Goal: Information Seeking & Learning: Learn about a topic

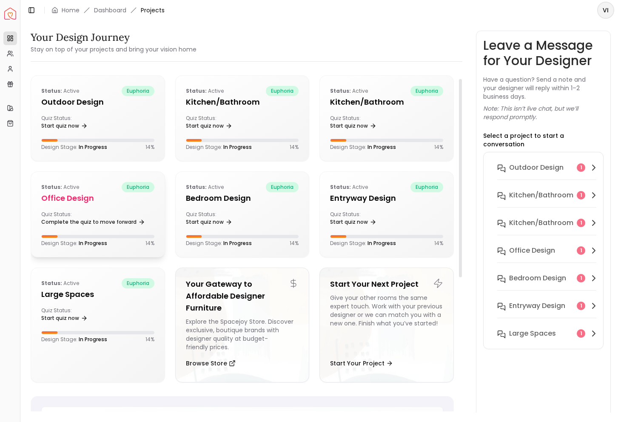
scroll to position [17, 0]
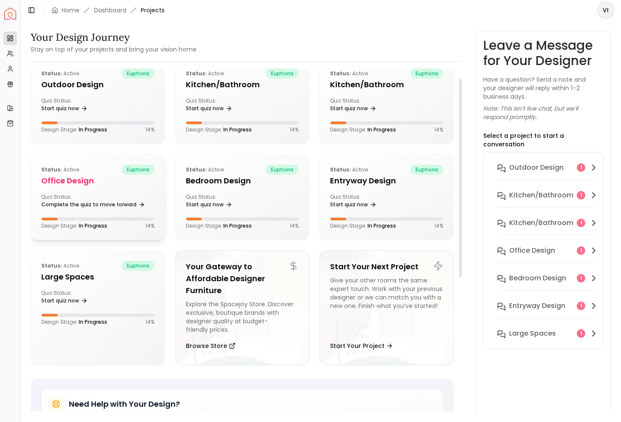
click at [97, 189] on div "Status: active euphoria Office design Quiz Status: Complete the quiz to move fo…" at bounding box center [98, 196] width 134 height 85
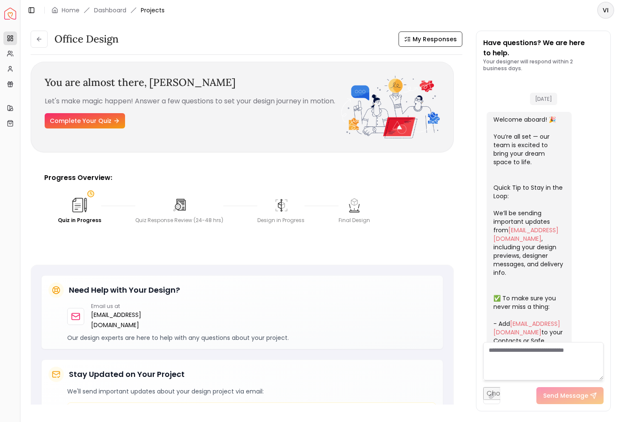
scroll to position [239, 0]
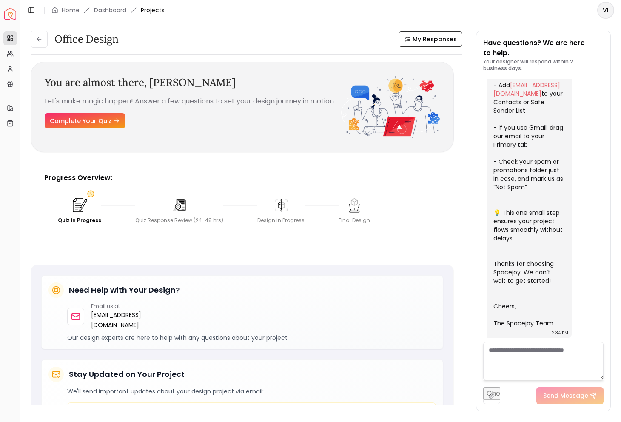
click at [83, 212] on img at bounding box center [79, 205] width 19 height 19
click at [101, 127] on link "Complete Your Quiz" at bounding box center [85, 120] width 80 height 15
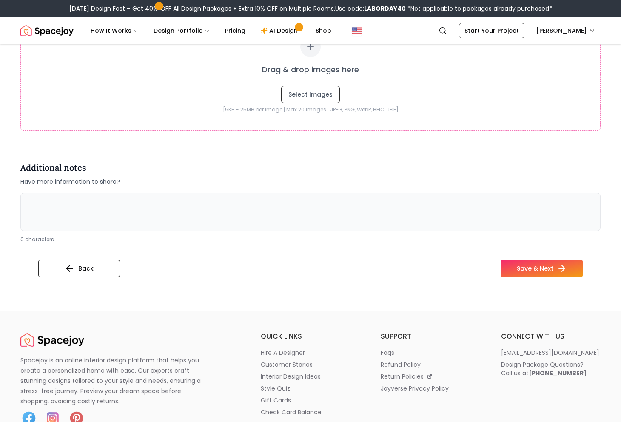
scroll to position [1370, 0]
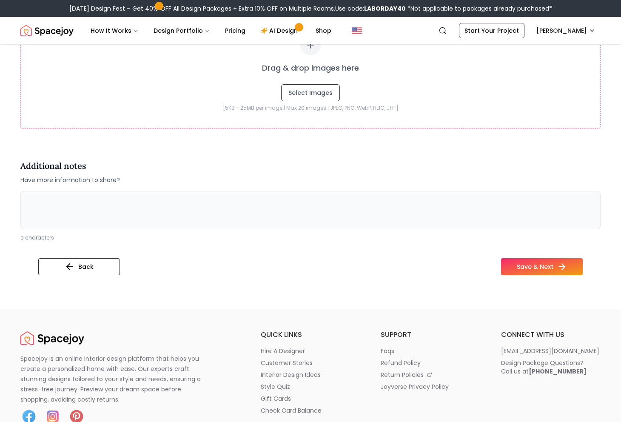
click at [236, 205] on textarea at bounding box center [310, 210] width 580 height 38
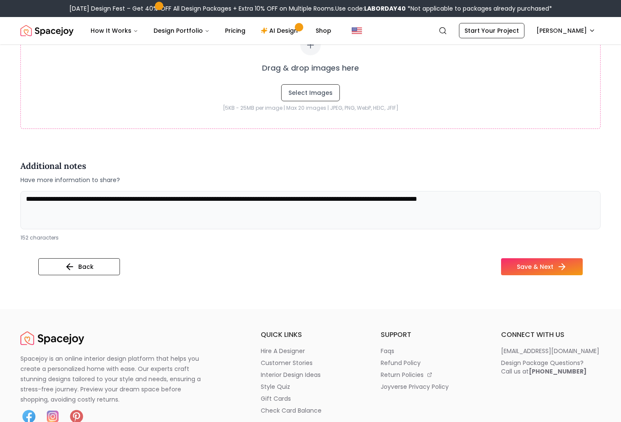
paste textarea "**********"
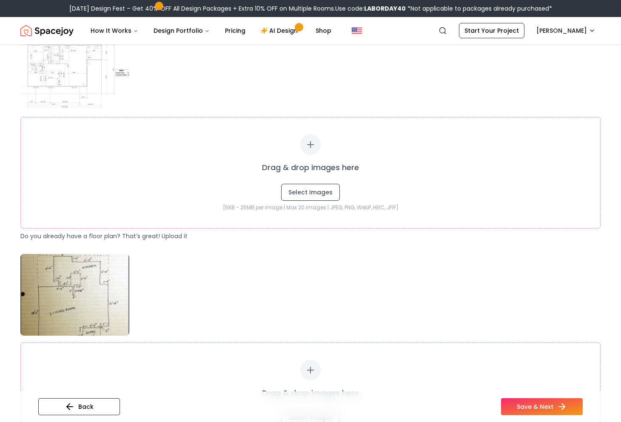
scroll to position [150, 0]
type textarea "**********"
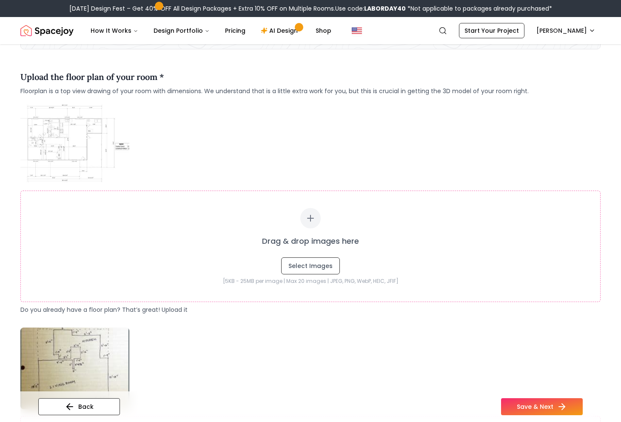
scroll to position [106, 0]
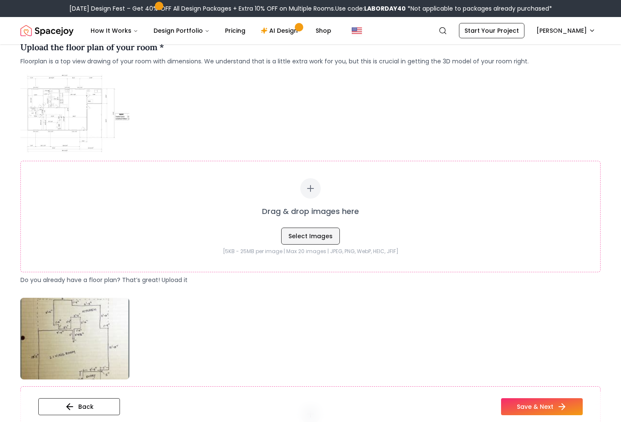
click at [300, 237] on button "Select Images" at bounding box center [310, 236] width 59 height 17
type input "**********"
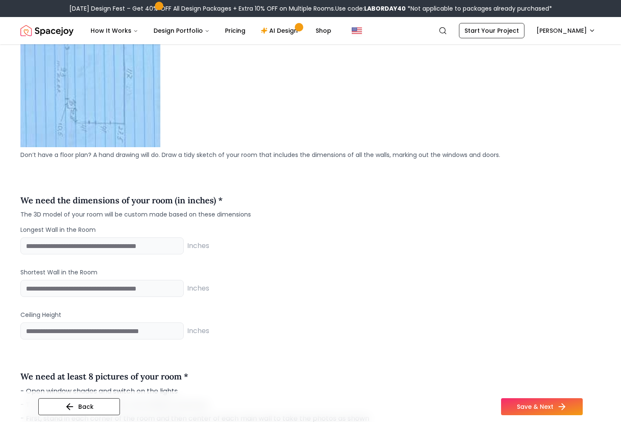
scroll to position [753, 0]
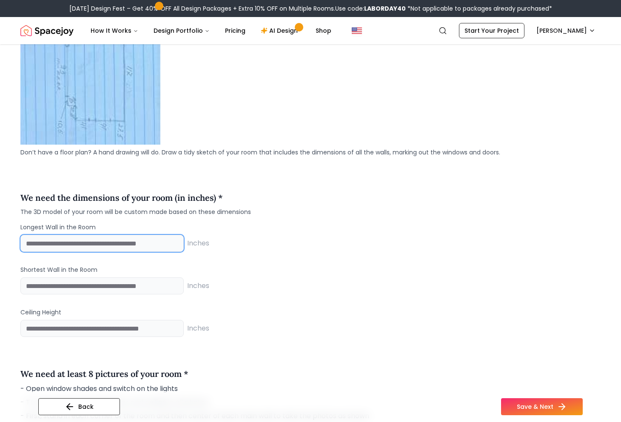
click at [116, 244] on input "number" at bounding box center [101, 243] width 163 height 17
type input "*****"
click at [233, 85] on div at bounding box center [310, 75] width 580 height 140
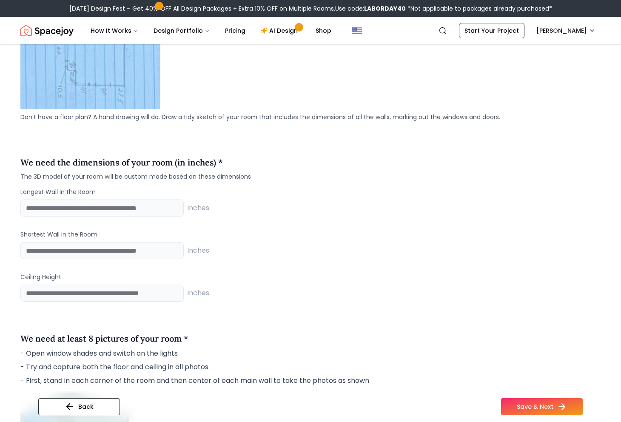
scroll to position [787, 0]
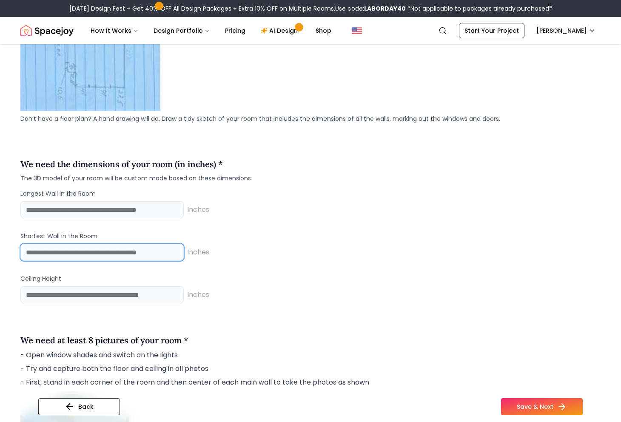
click at [97, 251] on input "number" at bounding box center [101, 252] width 163 height 17
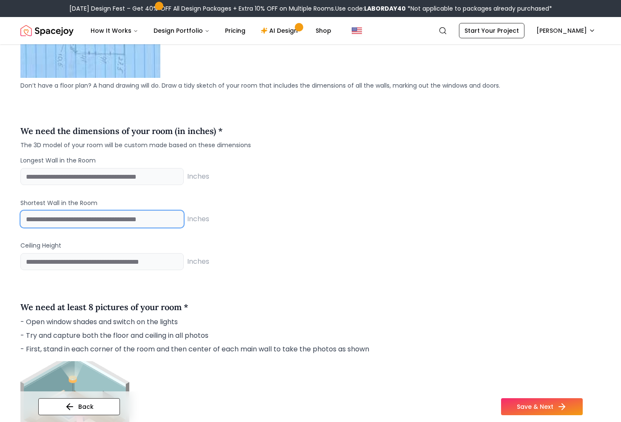
scroll to position [825, 0]
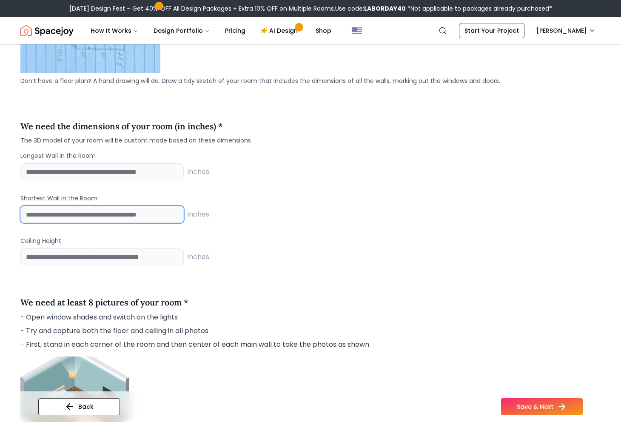
type input "*****"
click at [261, 253] on div "Inches" at bounding box center [310, 257] width 580 height 17
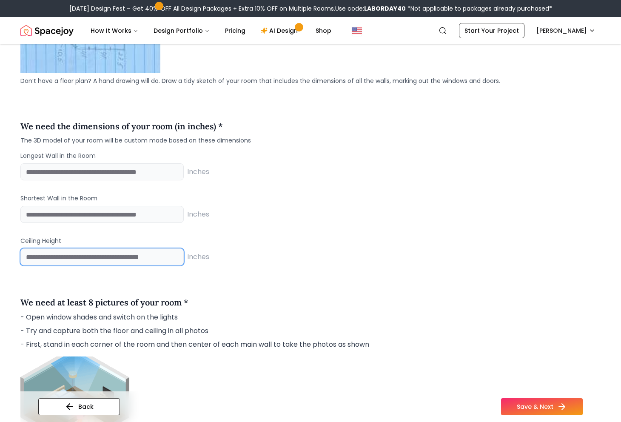
click at [159, 260] on input "number" at bounding box center [101, 257] width 163 height 17
type input "***"
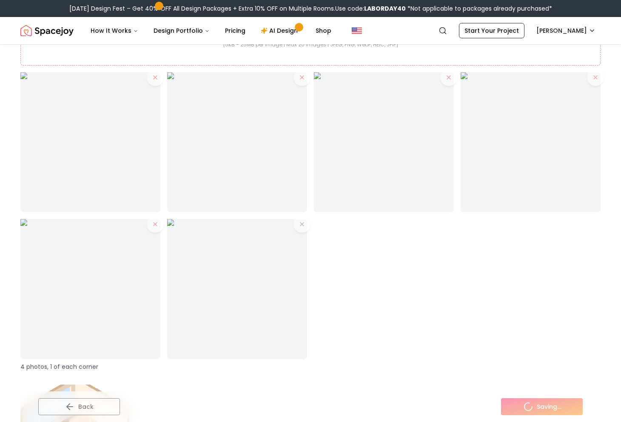
scroll to position [1324, 0]
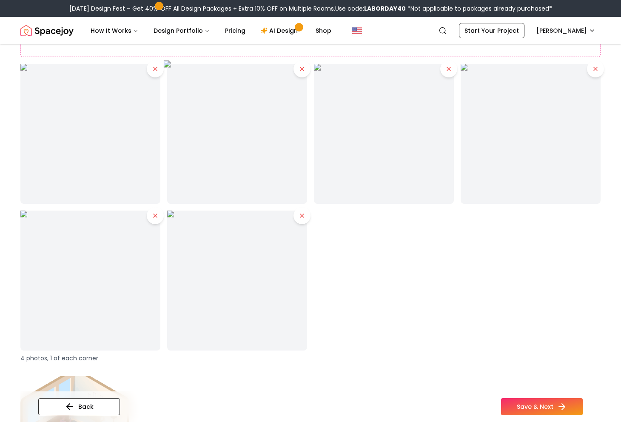
click at [244, 109] on img at bounding box center [237, 133] width 147 height 147
click at [302, 67] on icon at bounding box center [302, 69] width 7 height 7
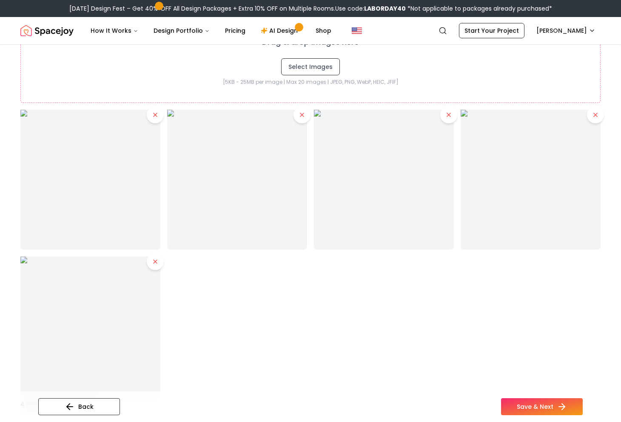
scroll to position [1261, 0]
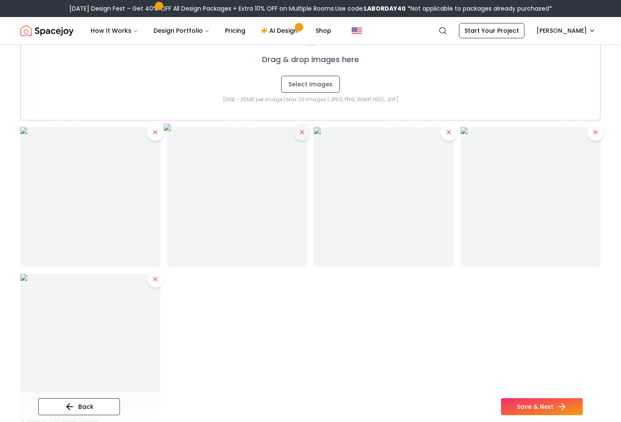
click at [300, 136] on button at bounding box center [302, 132] width 17 height 17
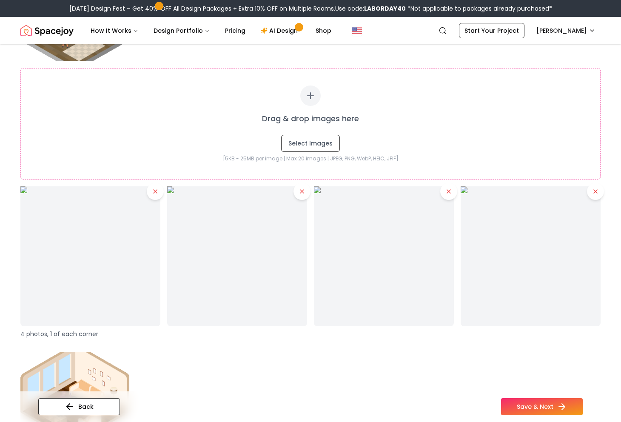
scroll to position [1222, 0]
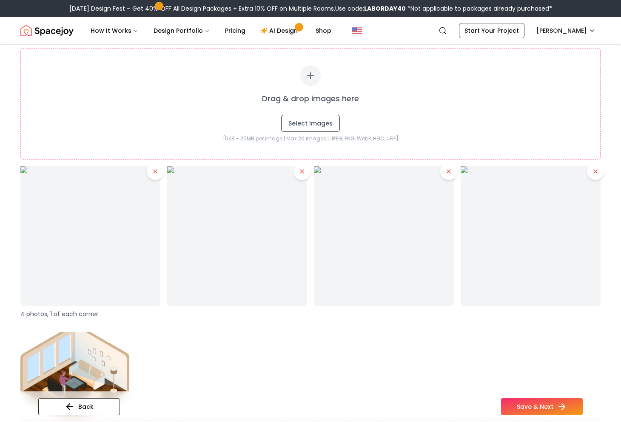
click at [69, 315] on p "4 photos, 1 of each corner" at bounding box center [310, 314] width 580 height 9
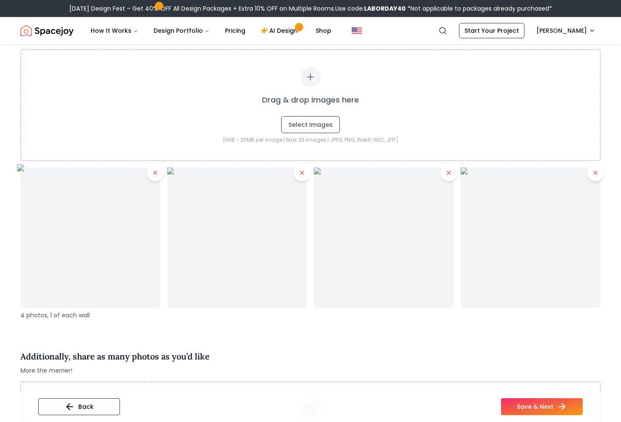
scroll to position [1606, 0]
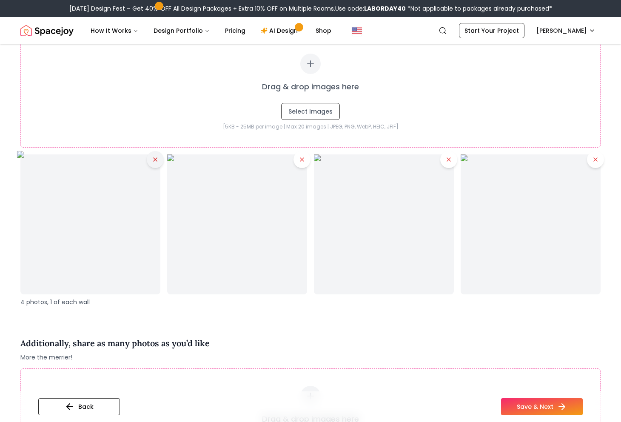
click at [156, 157] on icon at bounding box center [155, 159] width 7 height 7
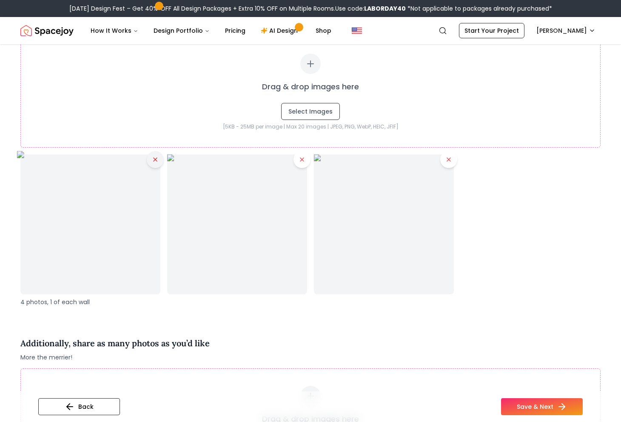
click at [154, 163] on icon at bounding box center [155, 159] width 7 height 7
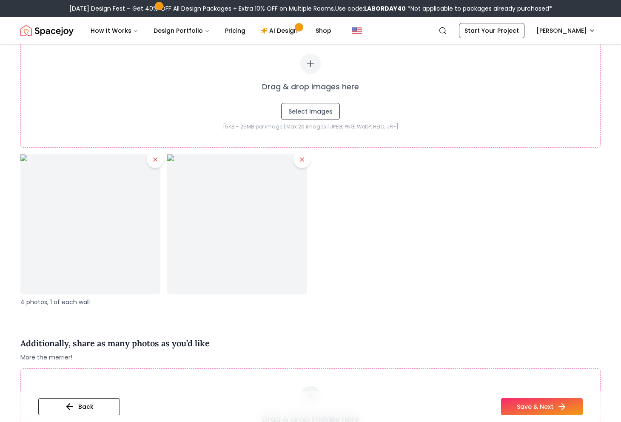
click at [154, 163] on icon at bounding box center [155, 159] width 7 height 7
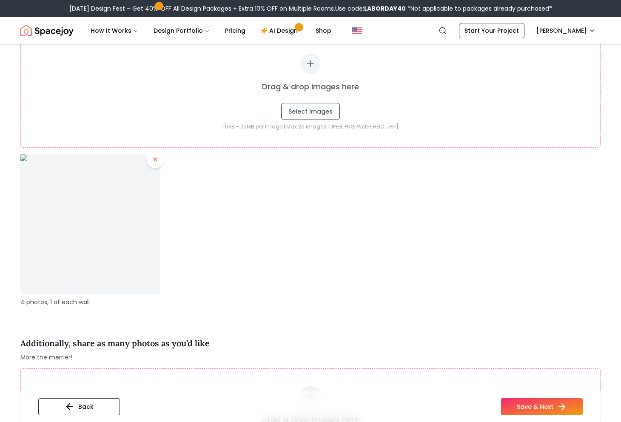
click at [154, 163] on icon at bounding box center [155, 159] width 7 height 7
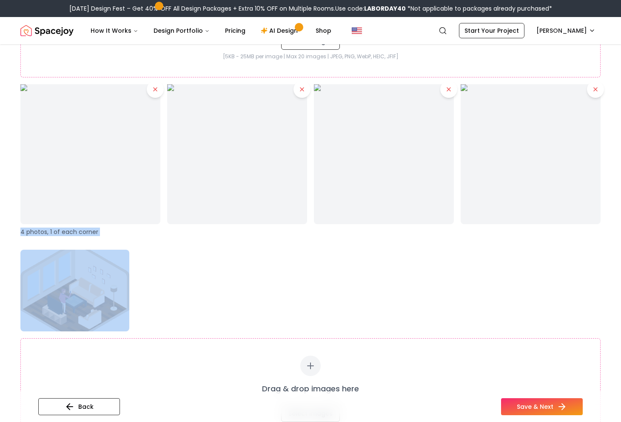
scroll to position [1234, 0]
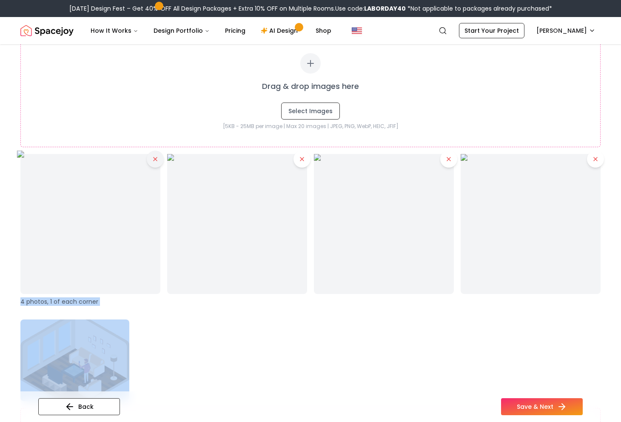
click at [152, 159] on button at bounding box center [155, 159] width 17 height 17
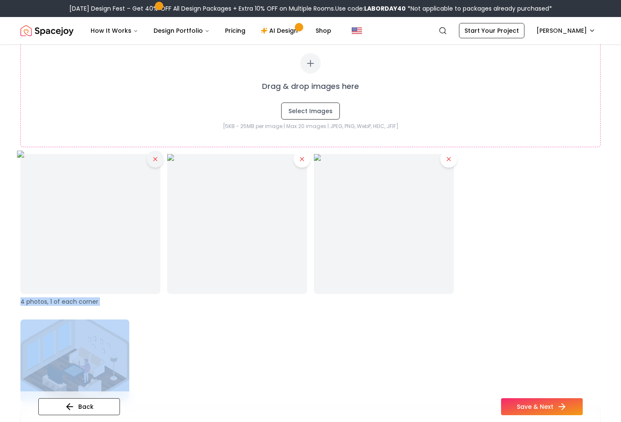
click at [155, 163] on button at bounding box center [155, 159] width 17 height 17
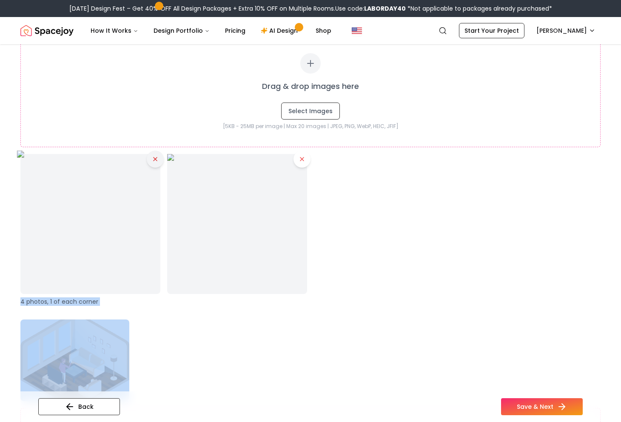
click at [155, 161] on icon at bounding box center [155, 159] width 7 height 7
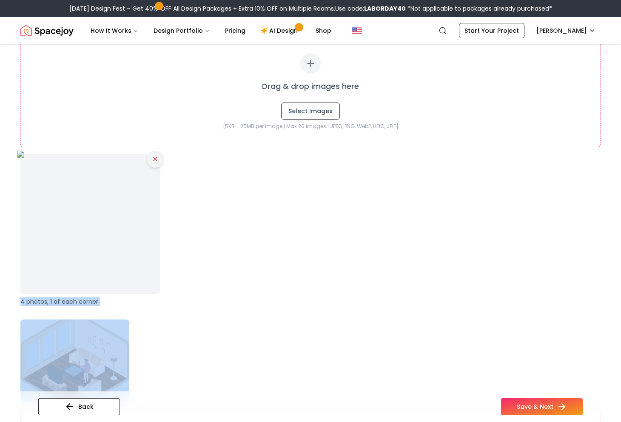
click at [154, 162] on icon at bounding box center [155, 159] width 7 height 7
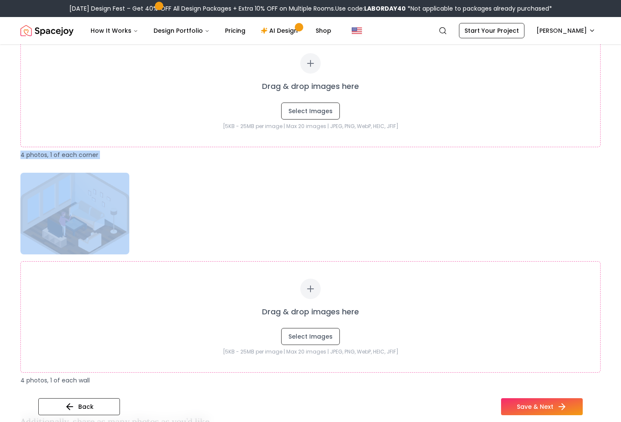
click at [198, 154] on p "4 photos, 1 of each corner" at bounding box center [310, 155] width 580 height 9
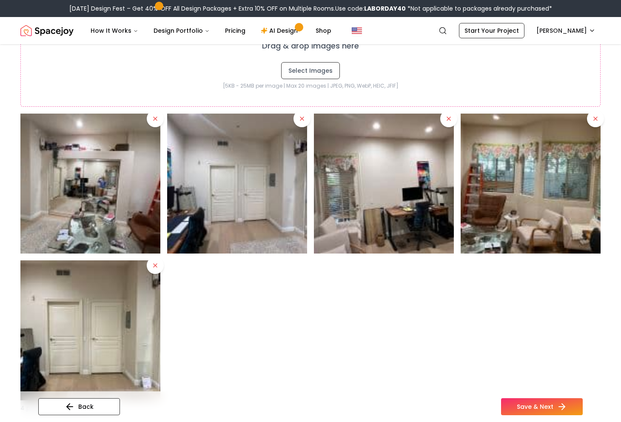
scroll to position [1644, 0]
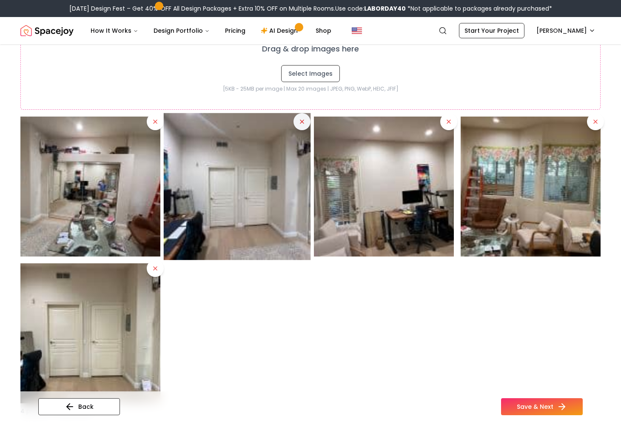
click at [303, 123] on icon at bounding box center [302, 121] width 7 height 7
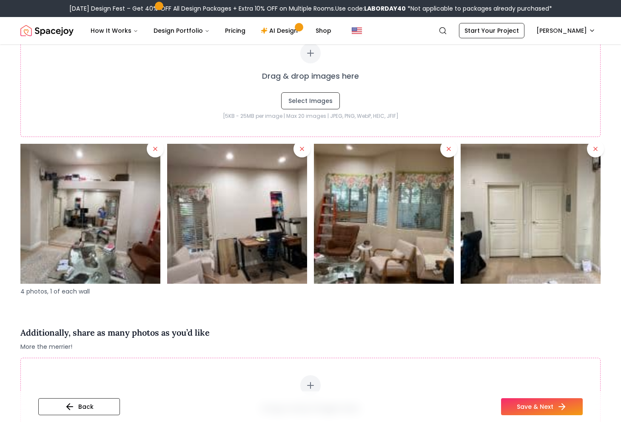
scroll to position [1627, 0]
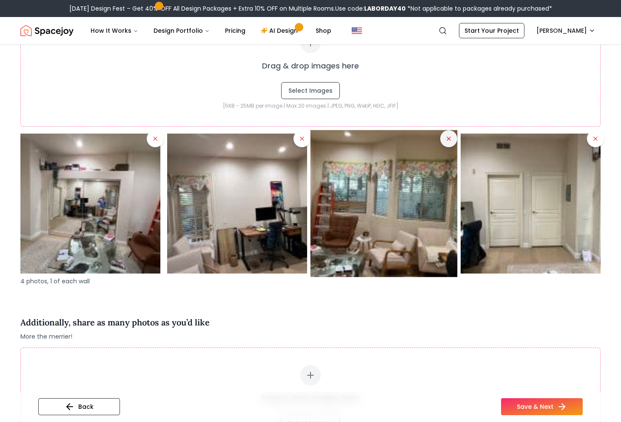
click at [448, 141] on icon at bounding box center [449, 138] width 7 height 7
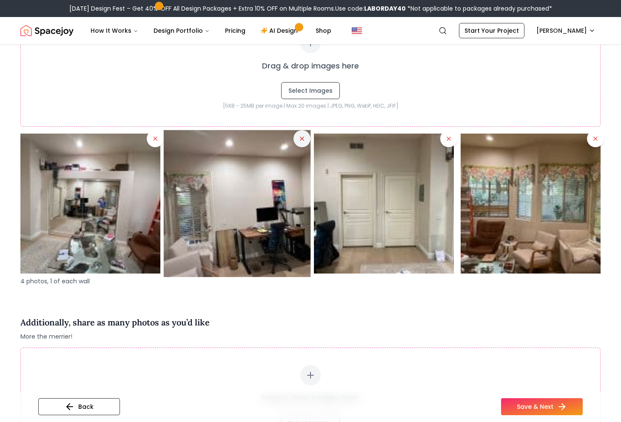
click at [302, 141] on icon at bounding box center [302, 138] width 7 height 7
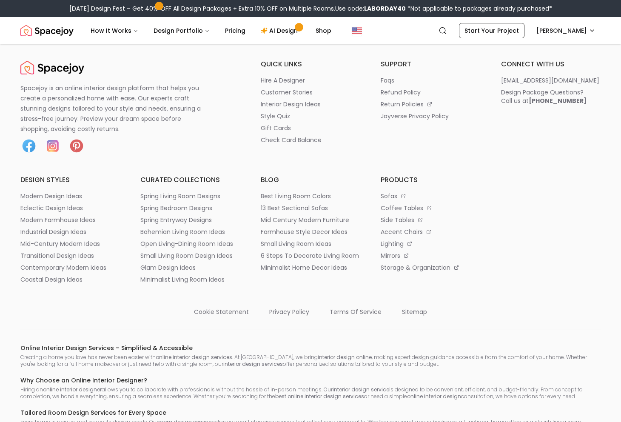
scroll to position [2128, 0]
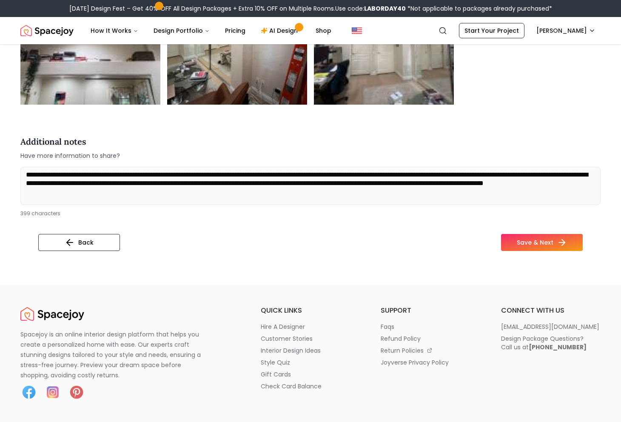
click at [232, 200] on textarea "**********" at bounding box center [310, 186] width 580 height 38
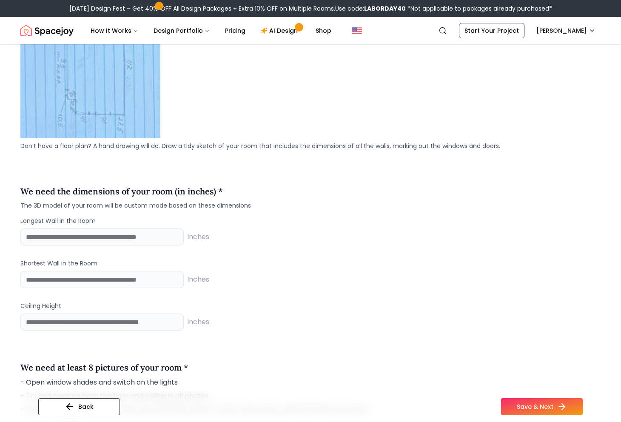
scroll to position [732, 0]
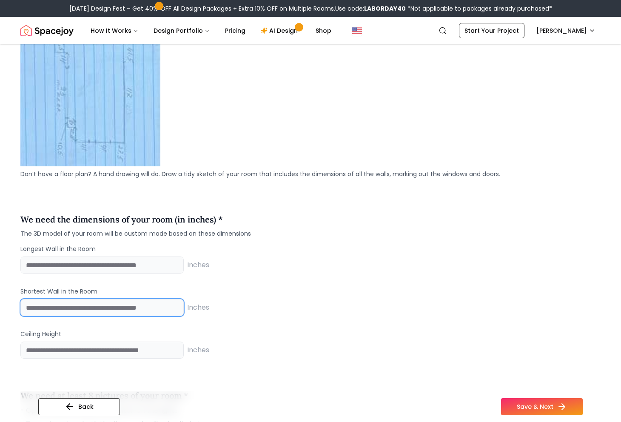
click at [69, 304] on input "*****" at bounding box center [101, 307] width 163 height 17
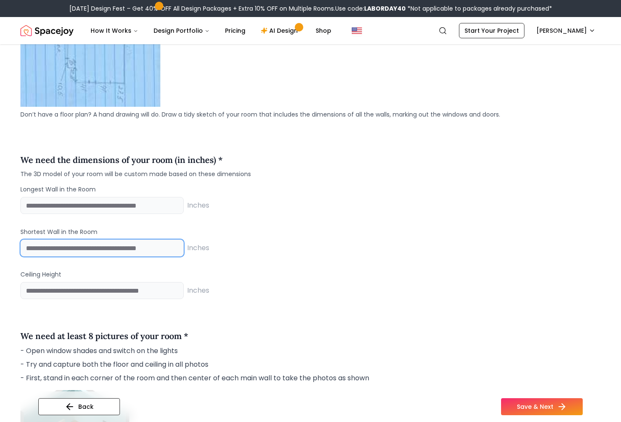
scroll to position [806, 0]
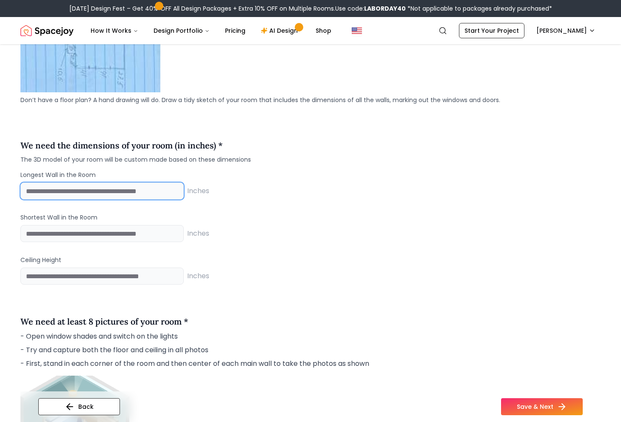
click at [61, 198] on input "*****" at bounding box center [101, 191] width 163 height 17
type input "*****"
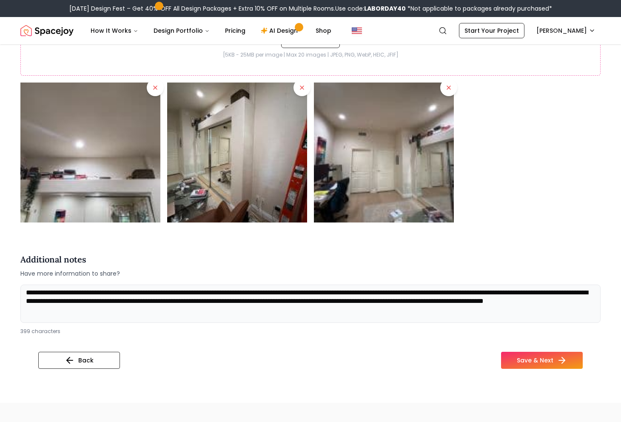
scroll to position [2064, 0]
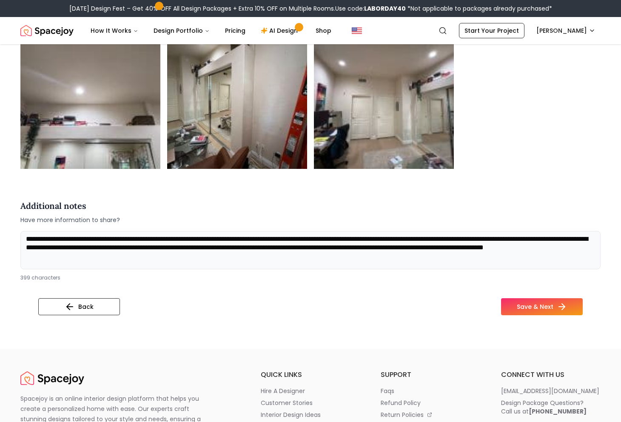
click at [153, 239] on textarea "**********" at bounding box center [310, 250] width 580 height 38
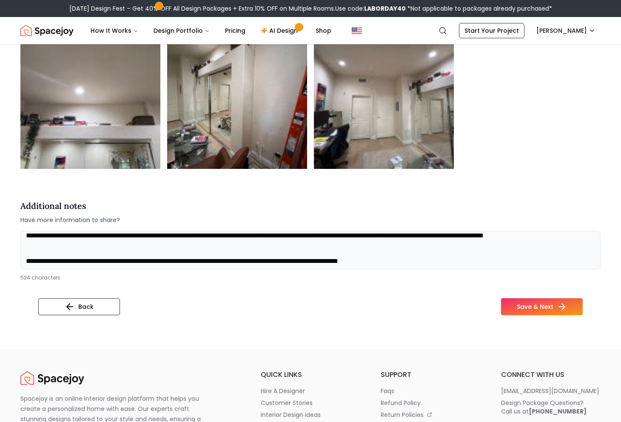
type textarea "**********"
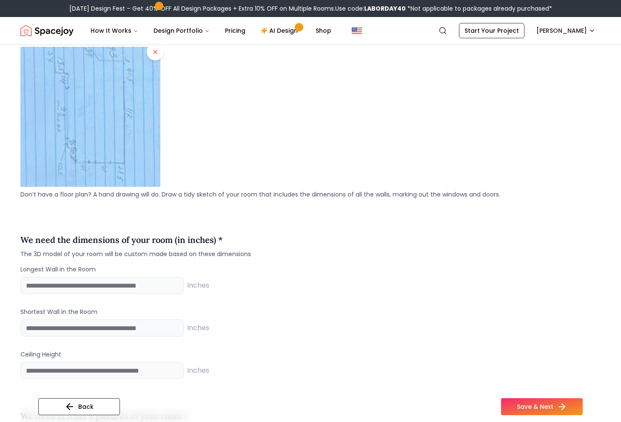
scroll to position [839, 0]
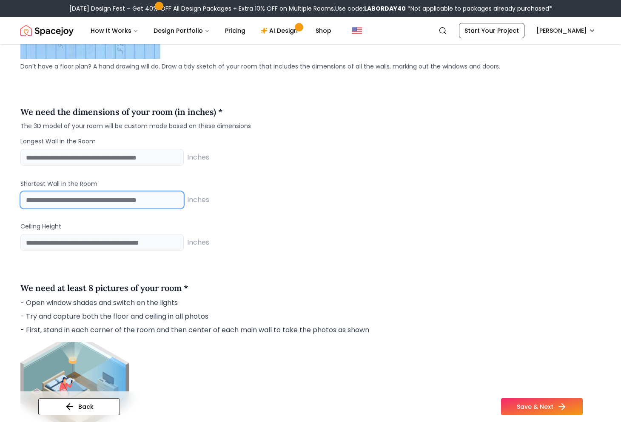
click at [56, 202] on input "*****" at bounding box center [101, 200] width 163 height 17
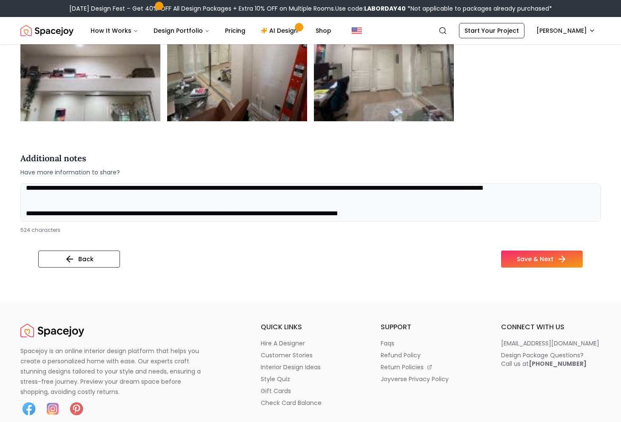
scroll to position [2136, 0]
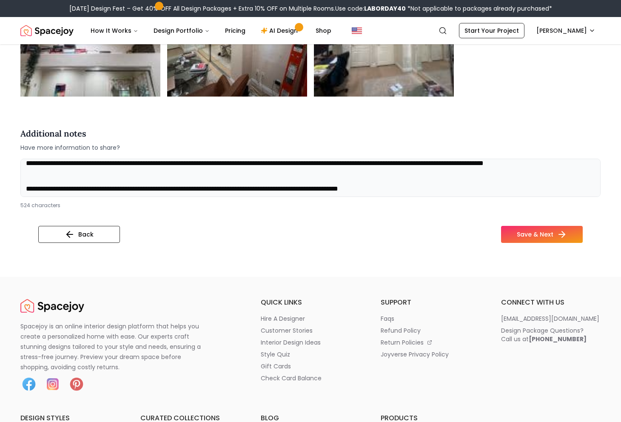
type input "*****"
click at [182, 189] on textarea "**********" at bounding box center [310, 178] width 580 height 38
click at [440, 196] on textarea "**********" at bounding box center [310, 178] width 580 height 38
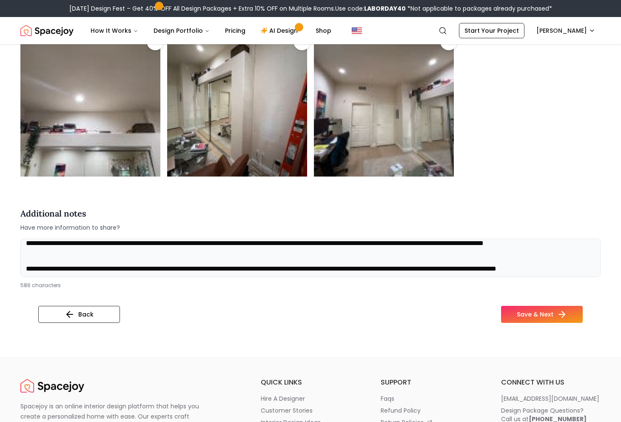
scroll to position [2068, 0]
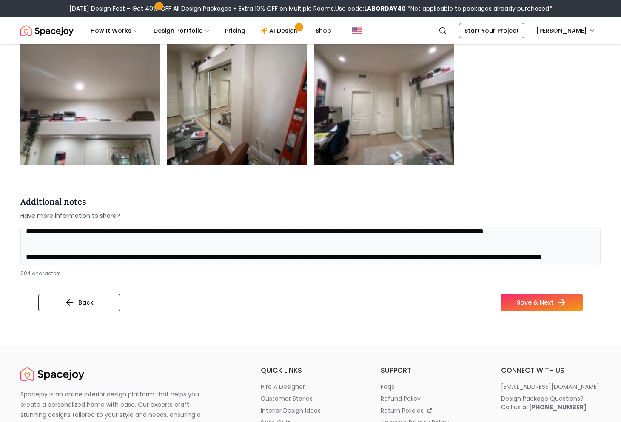
click at [43, 262] on textarea "**********" at bounding box center [310, 246] width 580 height 38
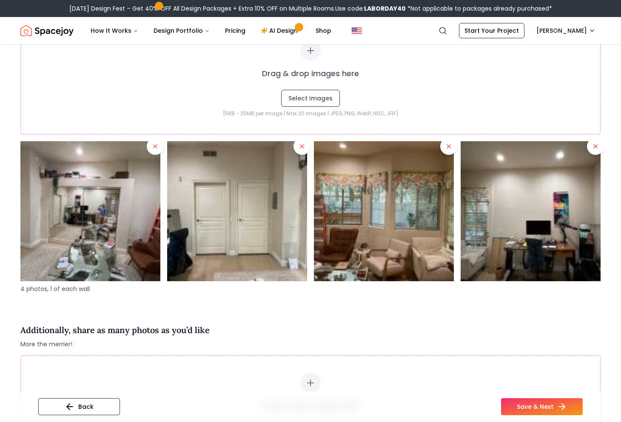
scroll to position [1621, 0]
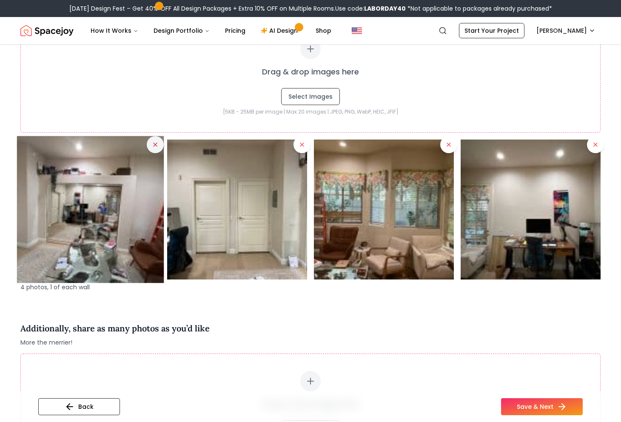
click at [155, 147] on icon at bounding box center [155, 144] width 7 height 7
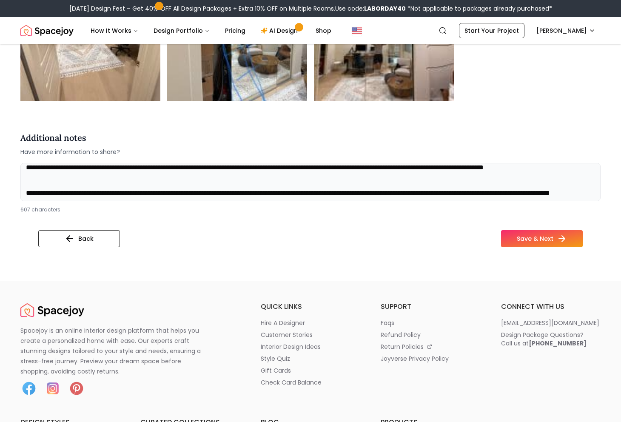
scroll to position [2276, 0]
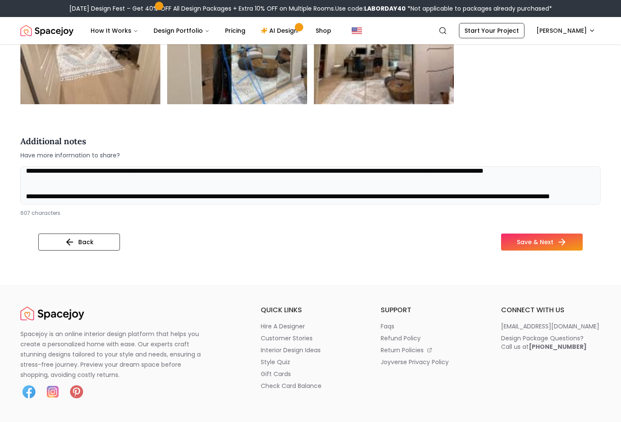
click at [205, 196] on textarea "**********" at bounding box center [310, 185] width 580 height 38
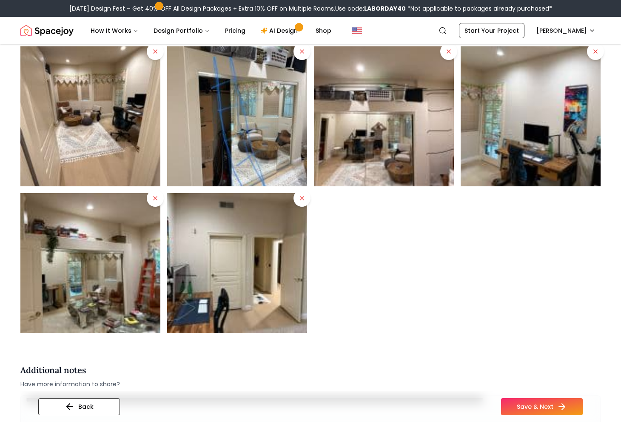
scroll to position [2204, 0]
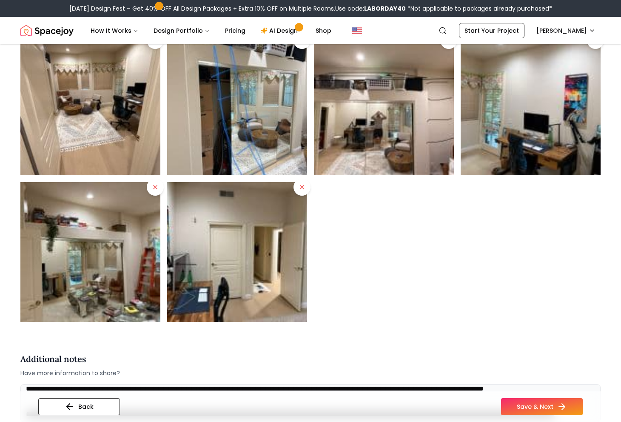
type textarea "**********"
click at [401, 263] on div at bounding box center [310, 105] width 580 height 434
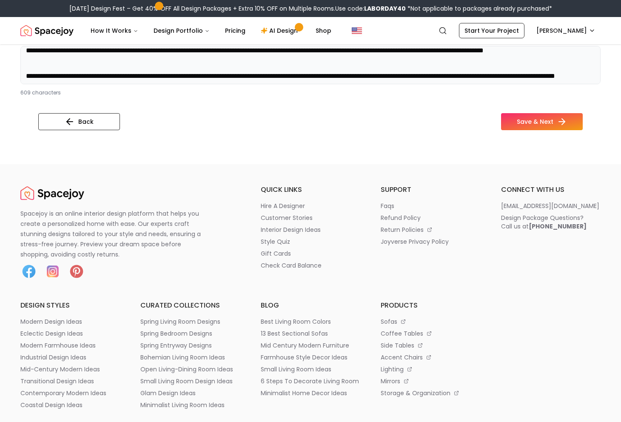
scroll to position [2509, 0]
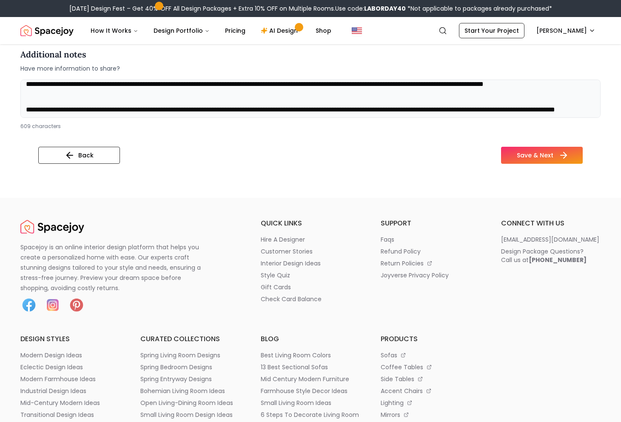
click at [526, 154] on button "Save & Next" at bounding box center [542, 155] width 82 height 17
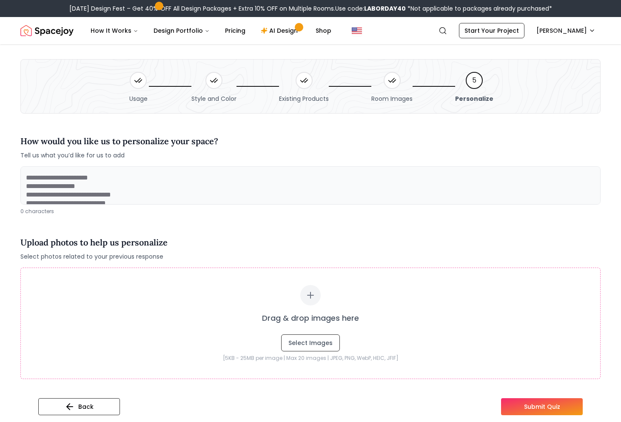
scroll to position [20, 0]
click at [192, 200] on textarea at bounding box center [310, 185] width 580 height 38
click at [181, 189] on textarea at bounding box center [310, 185] width 580 height 38
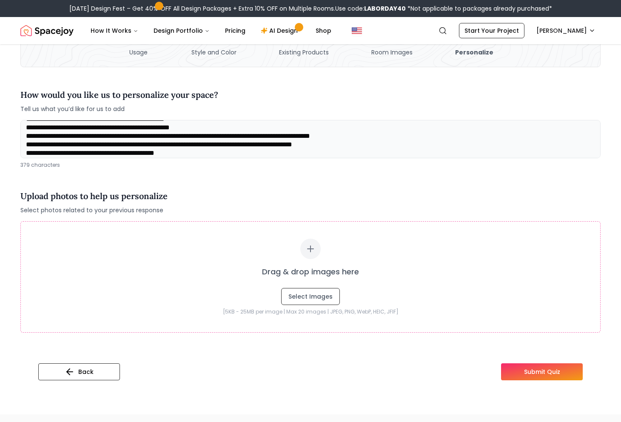
scroll to position [72, 0]
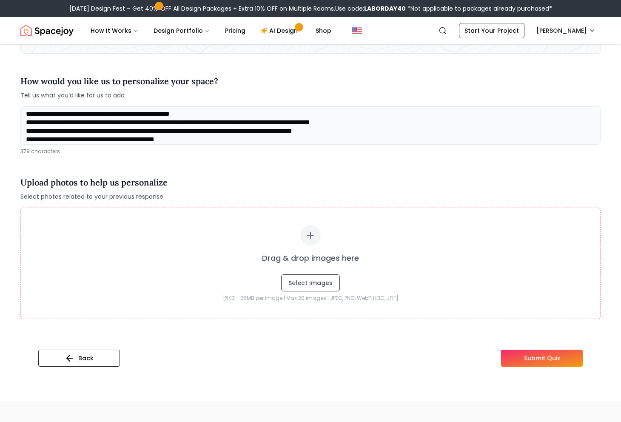
click at [239, 172] on div "Upload photos to help us personalize Select photos related to your previous res…" at bounding box center [310, 188] width 580 height 38
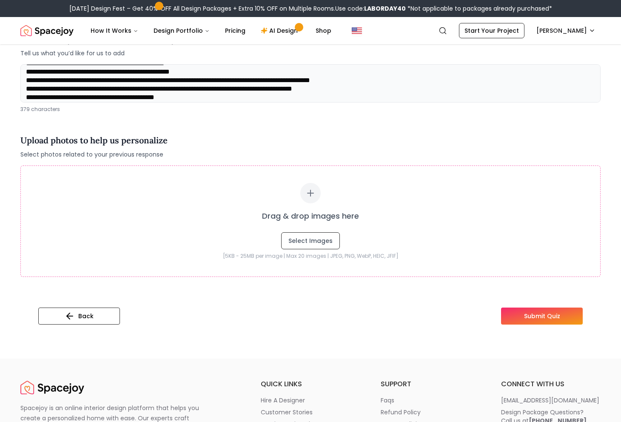
click at [61, 156] on span "Select photos related to your previous response" at bounding box center [93, 154] width 147 height 9
click at [203, 143] on div "Upload photos to help us personalize Select photos related to your previous res…" at bounding box center [310, 146] width 580 height 25
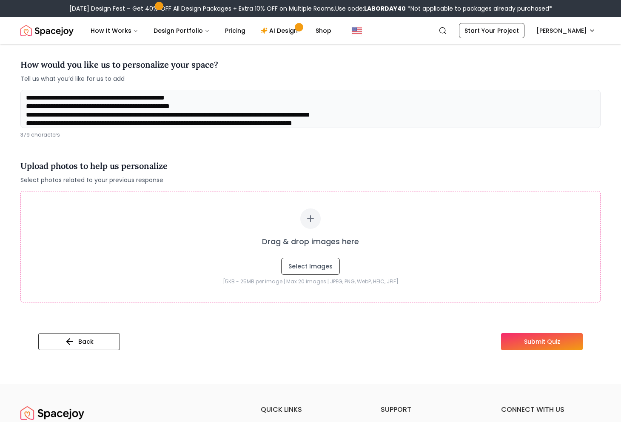
scroll to position [91, 0]
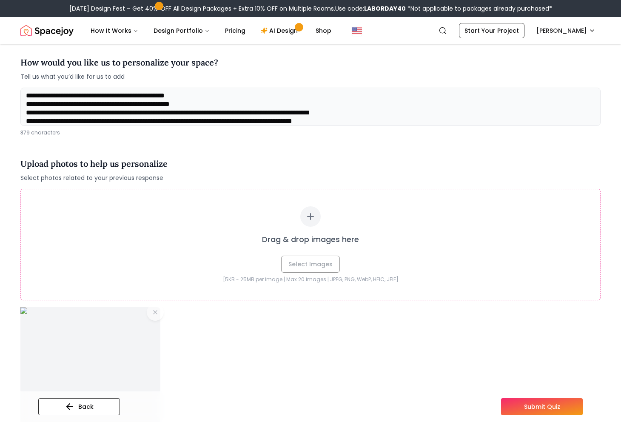
click at [111, 158] on h4 "Upload photos to help us personalize" at bounding box center [93, 163] width 147 height 13
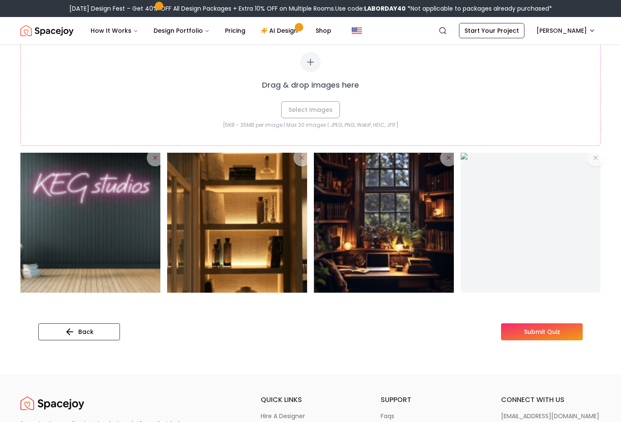
scroll to position [0, 0]
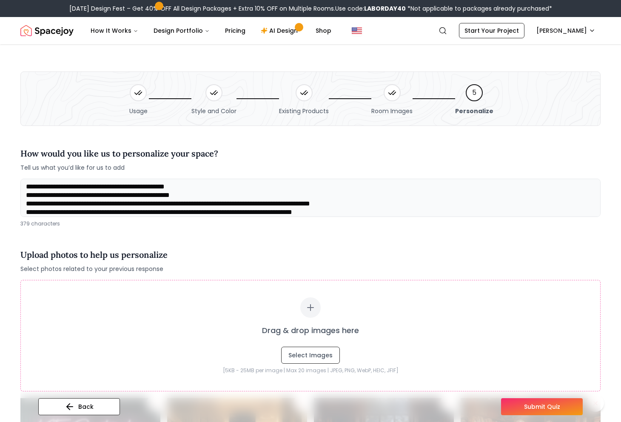
click at [137, 96] on icon at bounding box center [138, 93] width 9 height 9
click at [138, 95] on icon at bounding box center [138, 93] width 9 height 9
click at [214, 92] on icon at bounding box center [214, 93] width 9 height 9
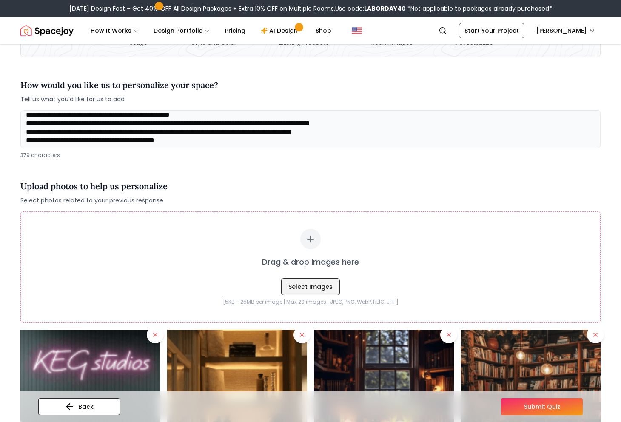
scroll to position [67, 0]
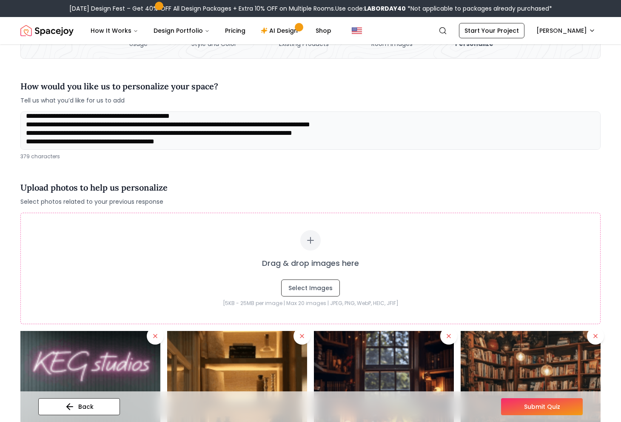
click at [219, 140] on textarea "**********" at bounding box center [310, 131] width 580 height 38
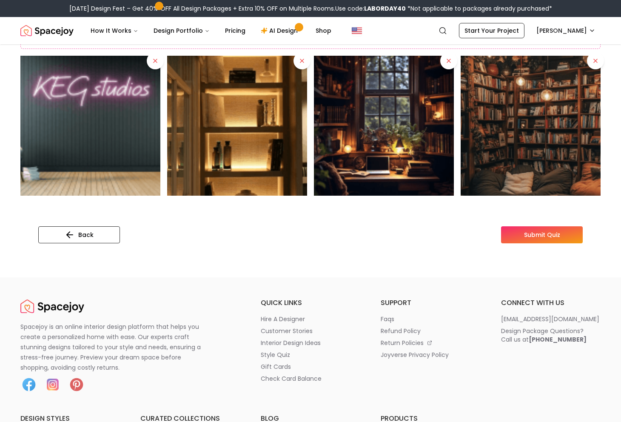
scroll to position [355, 0]
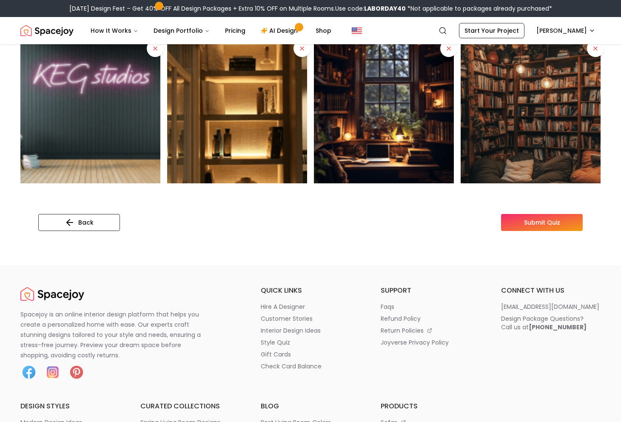
type textarea "**********"
click at [523, 224] on button "Submit Quiz" at bounding box center [542, 222] width 82 height 17
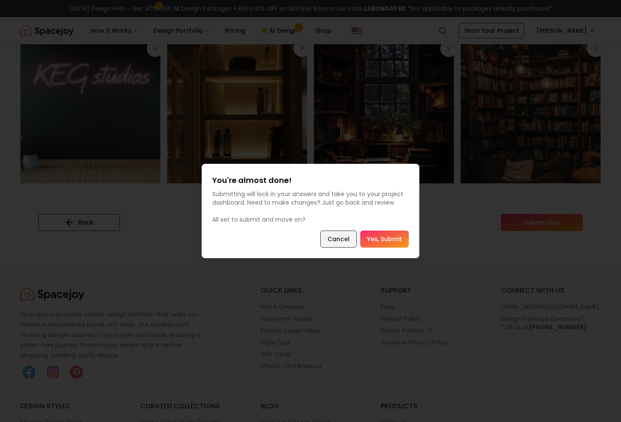
click at [345, 239] on button "Cancel" at bounding box center [338, 239] width 37 height 17
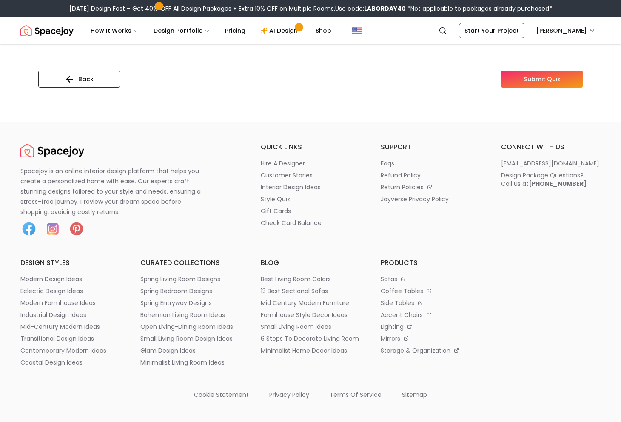
scroll to position [383, 0]
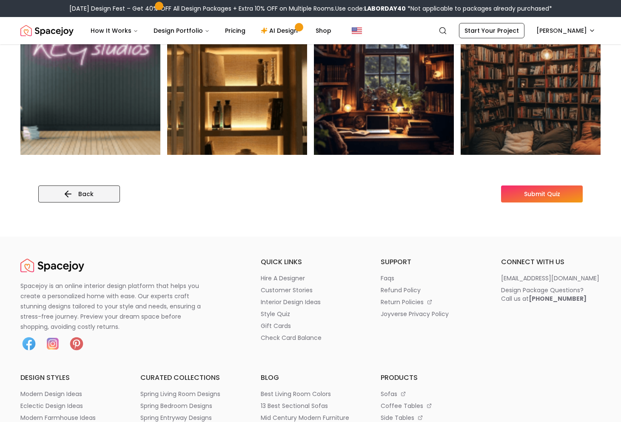
click at [83, 202] on button "Back" at bounding box center [79, 194] width 82 height 17
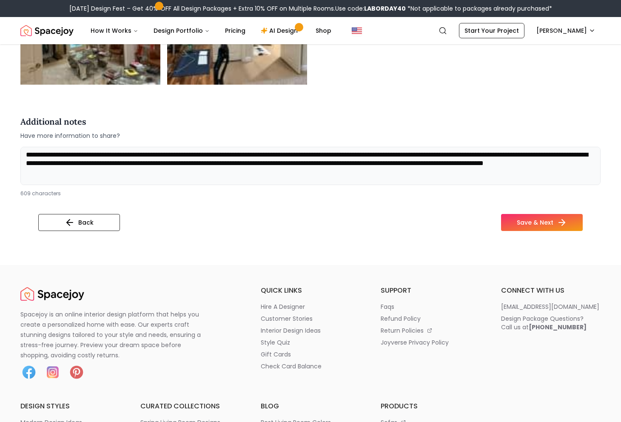
scroll to position [2404, 0]
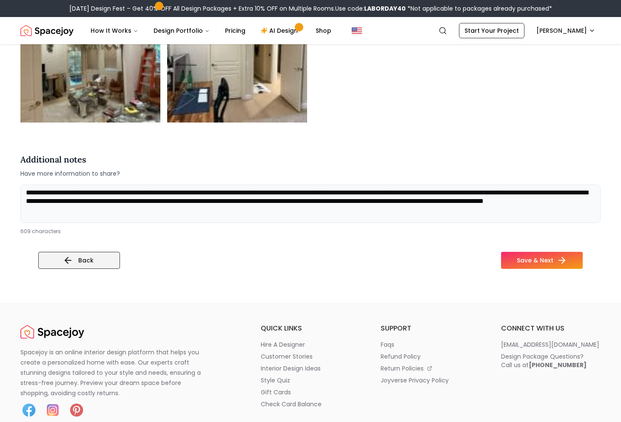
click at [89, 255] on button "Back" at bounding box center [79, 260] width 82 height 17
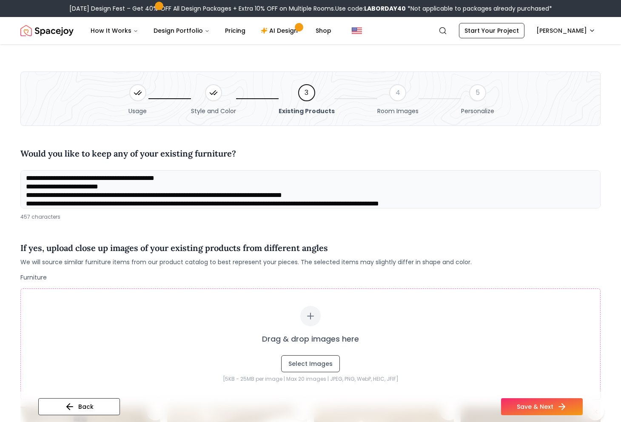
click at [215, 95] on icon at bounding box center [213, 93] width 9 height 9
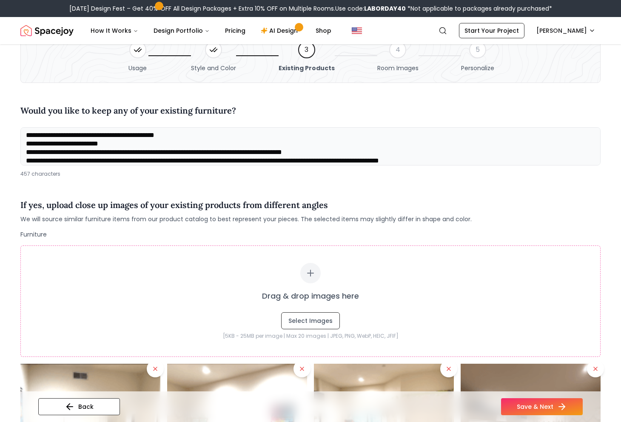
scroll to position [25, 0]
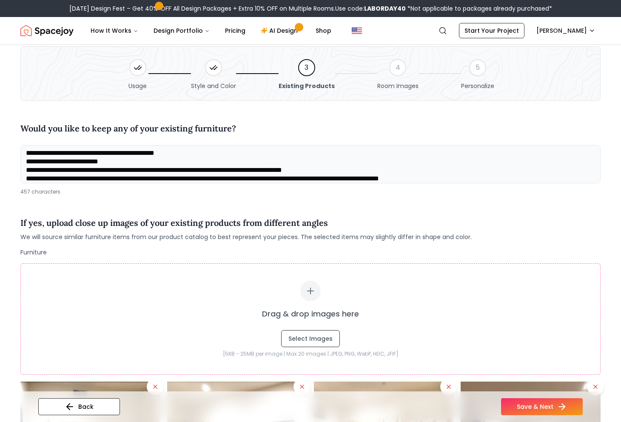
click at [64, 169] on textarea "**********" at bounding box center [310, 164] width 580 height 38
click at [387, 180] on textarea "**********" at bounding box center [310, 164] width 580 height 38
click at [407, 172] on textarea "**********" at bounding box center [310, 164] width 580 height 38
click at [229, 171] on textarea "**********" at bounding box center [310, 164] width 580 height 38
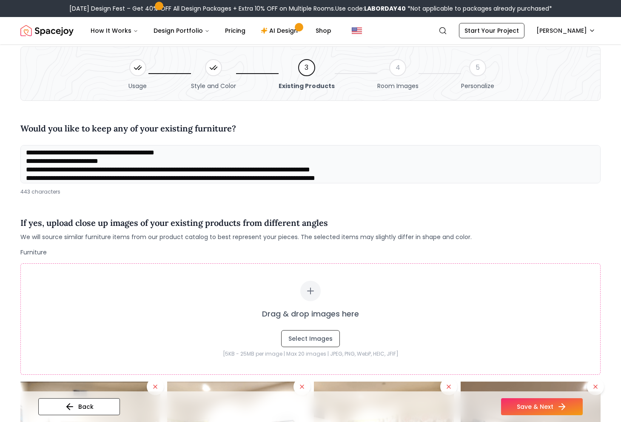
click at [228, 171] on textarea "**********" at bounding box center [310, 164] width 580 height 38
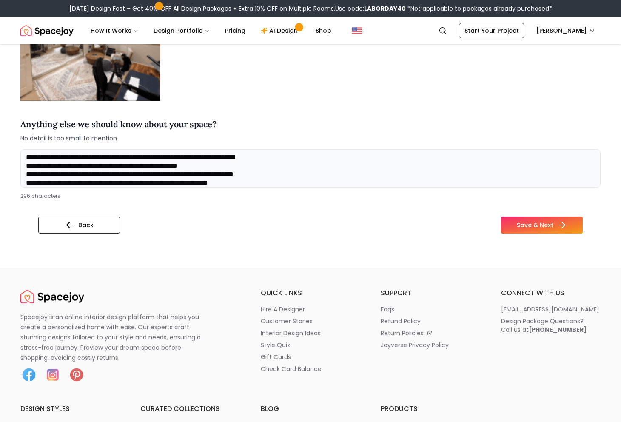
scroll to position [603, 0]
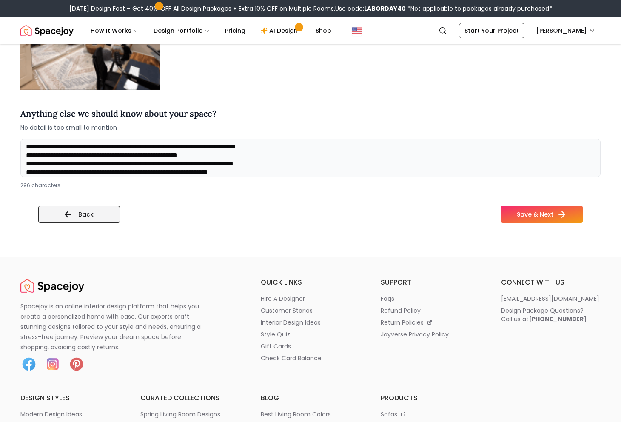
type textarea "**********"
click at [100, 210] on button "Back" at bounding box center [79, 214] width 82 height 17
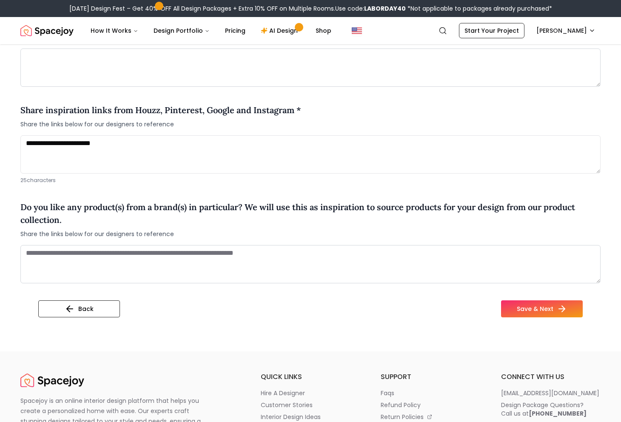
scroll to position [646, 0]
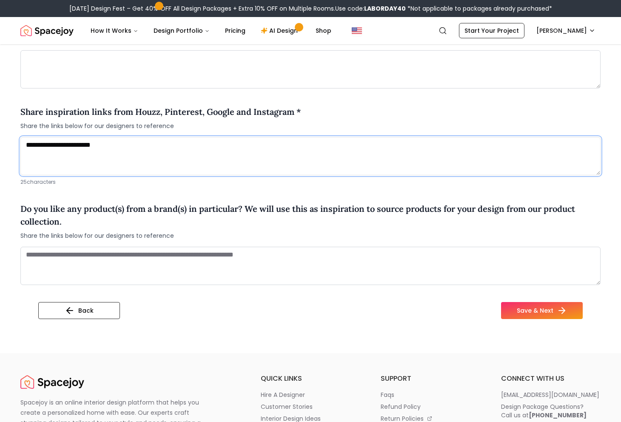
click at [152, 159] on textarea "**********" at bounding box center [310, 156] width 580 height 38
paste textarea "**********"
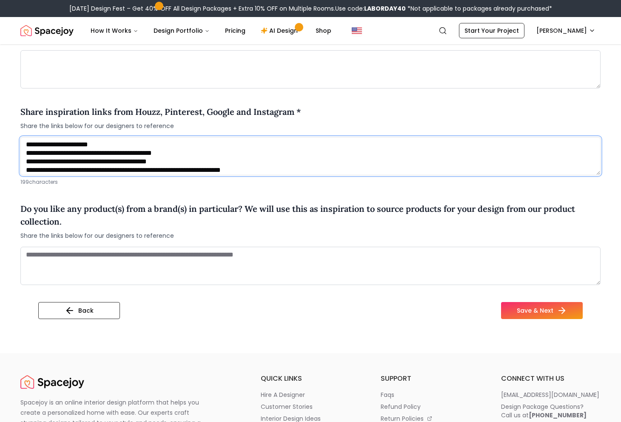
type textarea "**********"
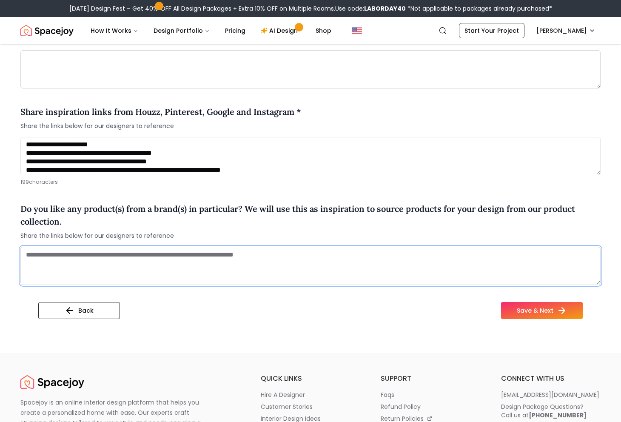
click at [225, 247] on textarea at bounding box center [310, 266] width 580 height 38
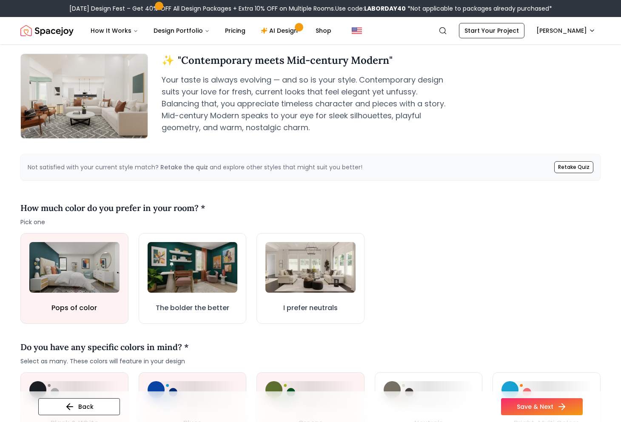
scroll to position [0, 0]
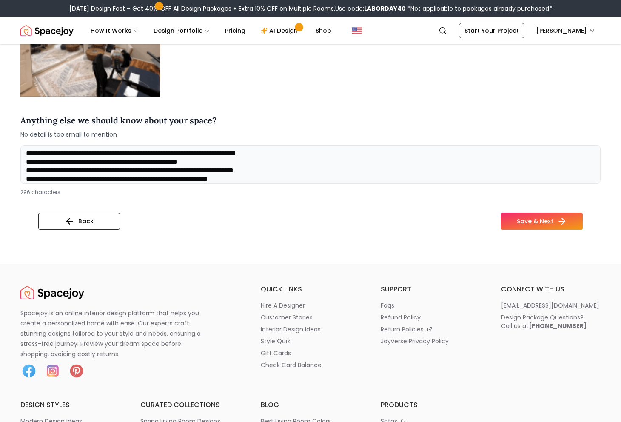
scroll to position [594, 0]
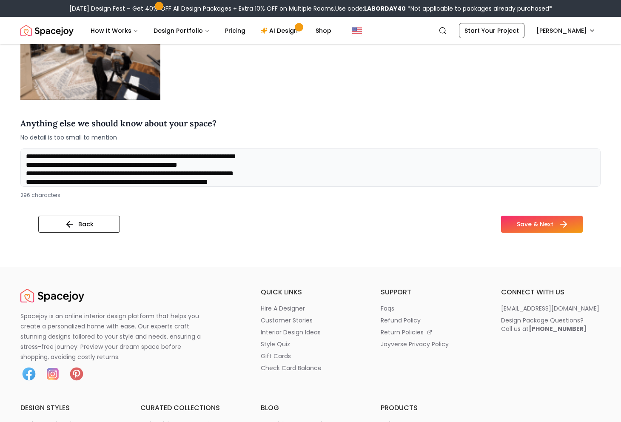
click at [546, 226] on button "Save & Next" at bounding box center [542, 224] width 82 height 17
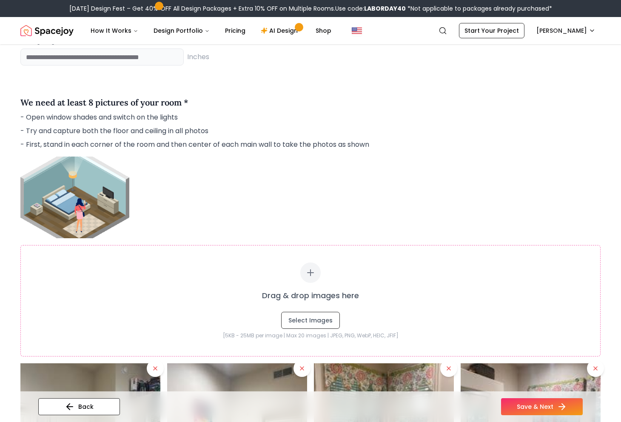
scroll to position [1099, 0]
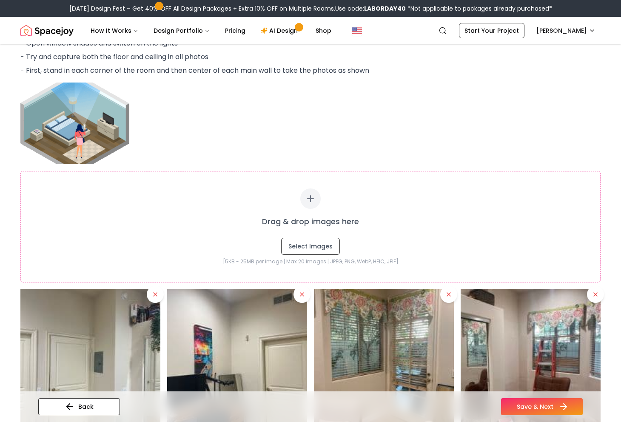
click at [528, 408] on button "Save & Next" at bounding box center [542, 406] width 82 height 17
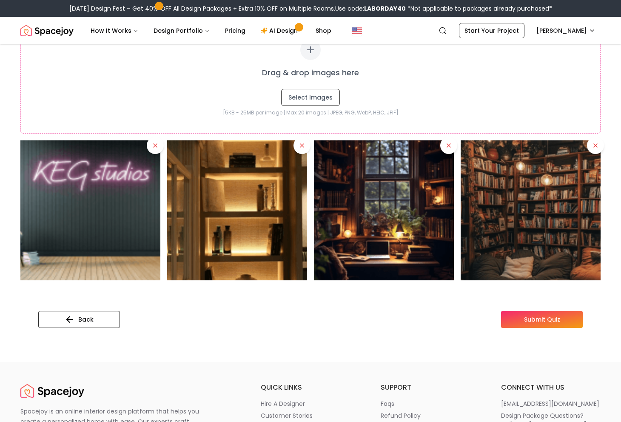
scroll to position [259, 0]
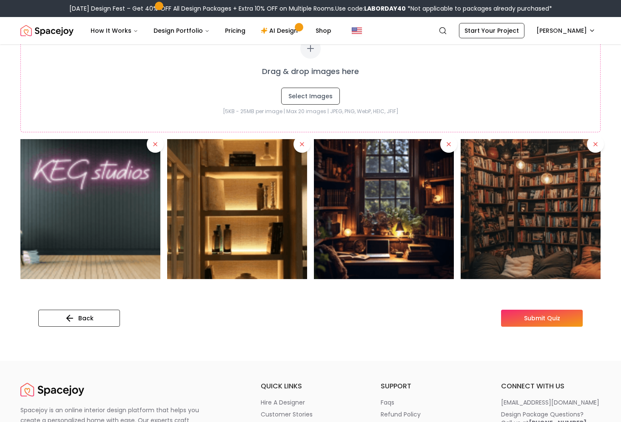
click at [523, 311] on button "Submit Quiz" at bounding box center [542, 318] width 82 height 17
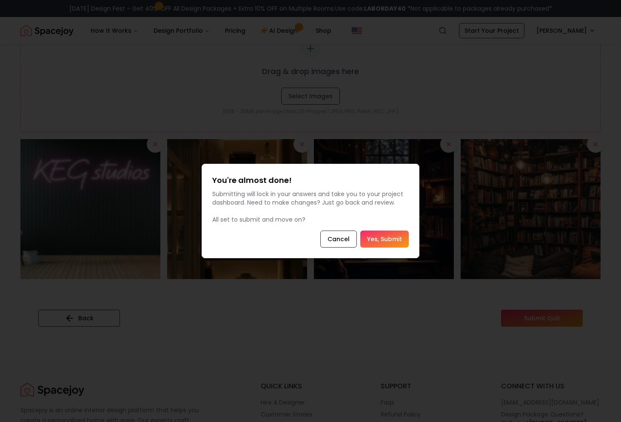
click at [396, 244] on button "Yes, Submit" at bounding box center [384, 239] width 49 height 17
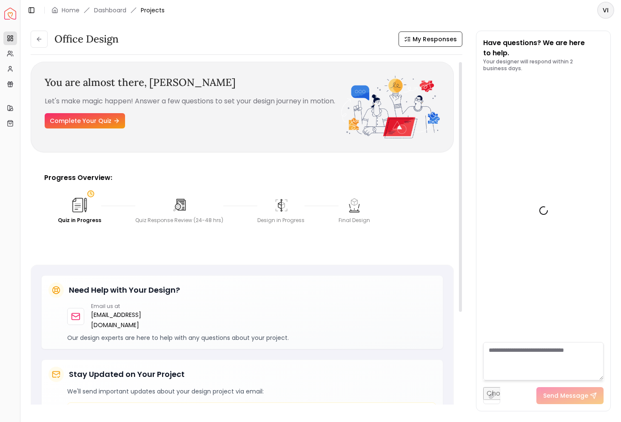
scroll to position [239, 0]
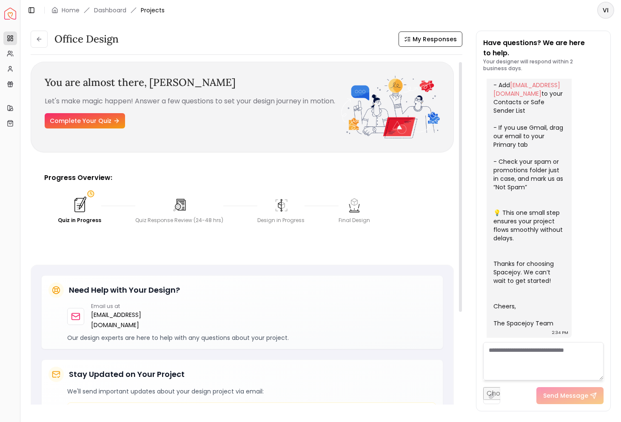
click at [120, 100] on p "Let's make magic happen! Answer a few questions to set your design journey in m…" at bounding box center [193, 101] width 297 height 10
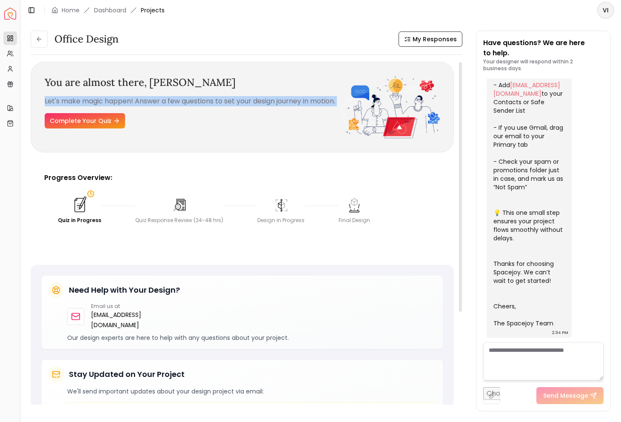
click at [120, 100] on p "Let's make magic happen! Answer a few questions to set your design journey in m…" at bounding box center [193, 101] width 297 height 10
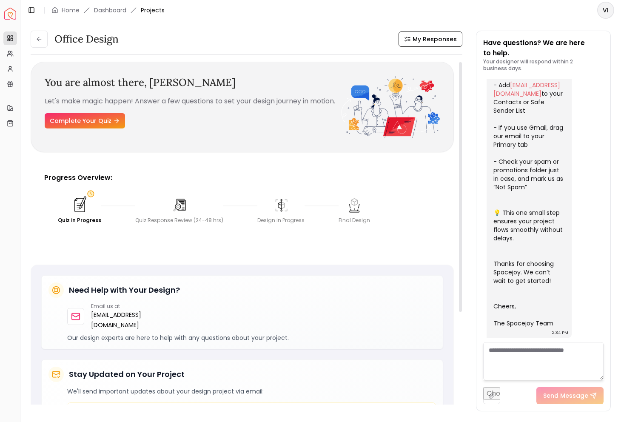
click at [163, 106] on p "Let's make magic happen! Answer a few questions to set your design journey in m…" at bounding box center [193, 101] width 297 height 10
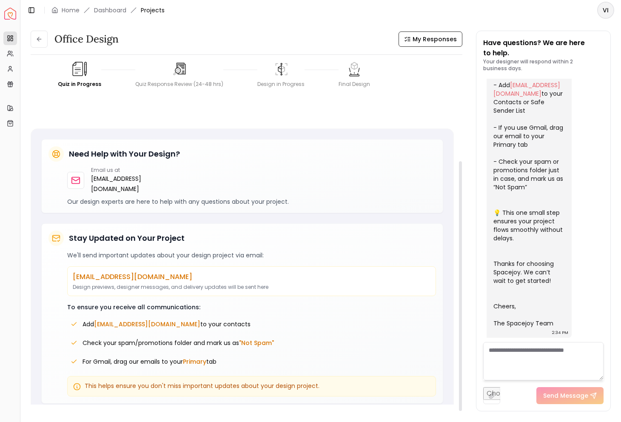
scroll to position [0, 0]
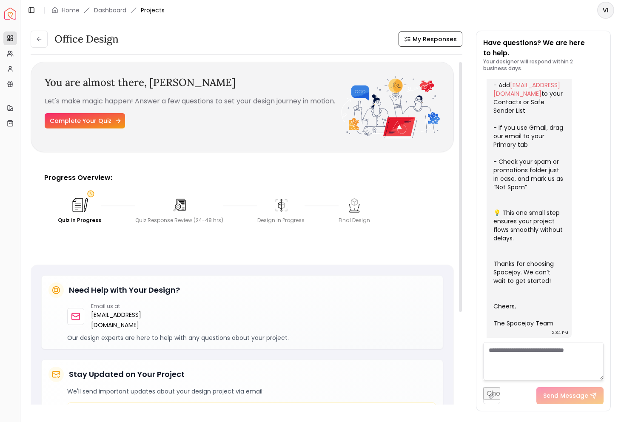
click at [83, 129] on link "Complete Your Quiz" at bounding box center [85, 120] width 80 height 15
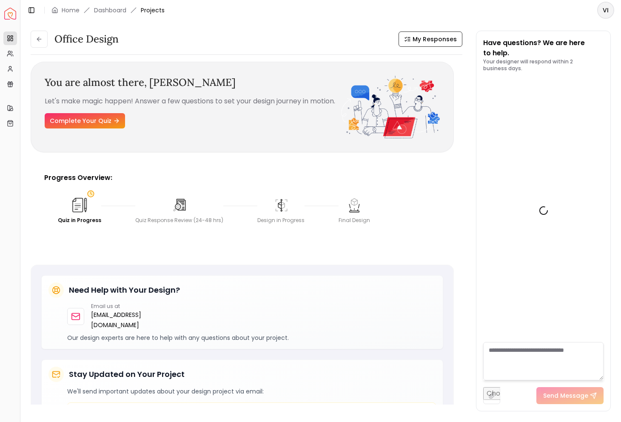
scroll to position [239, 0]
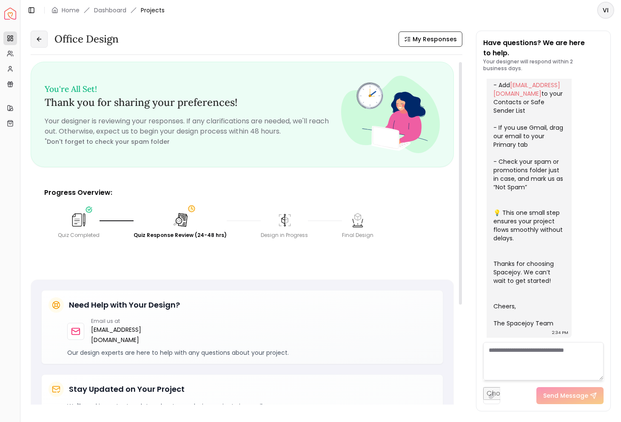
click at [37, 40] on icon at bounding box center [39, 39] width 7 height 7
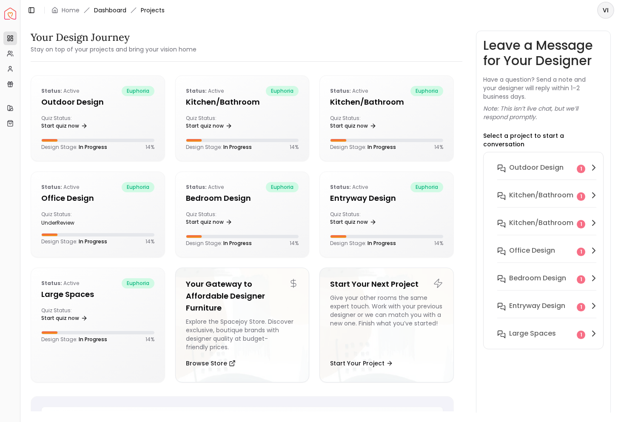
click at [109, 12] on link "Dashboard" at bounding box center [110, 10] width 32 height 9
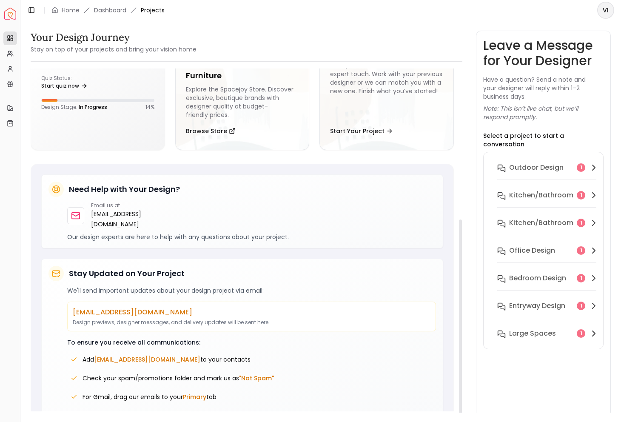
scroll to position [260, 0]
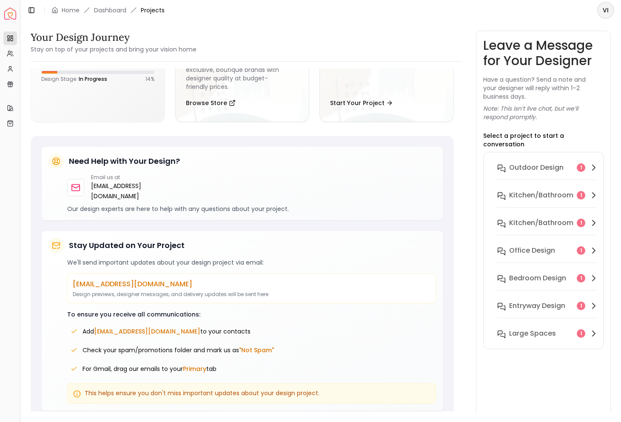
click at [523, 136] on p "Select a project to start a conversation" at bounding box center [543, 140] width 120 height 17
click at [525, 117] on p "Note: This isn’t live chat, but we’ll respond promptly." at bounding box center [543, 112] width 120 height 17
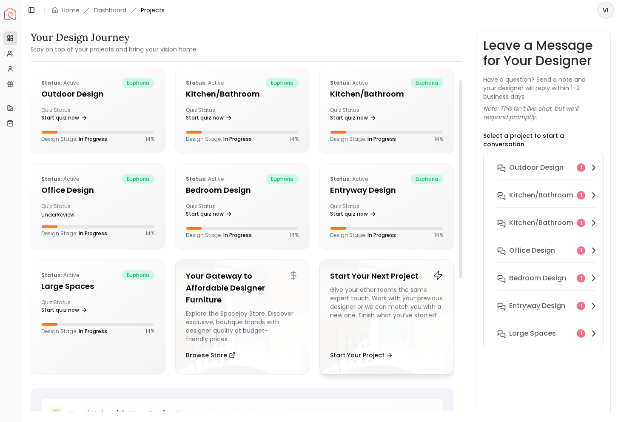
scroll to position [0, 0]
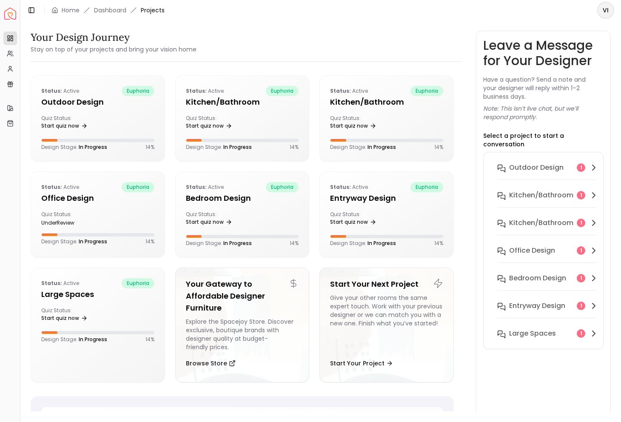
click at [11, 88] on div "Quick Links" at bounding box center [9, 95] width 13 height 14
click at [9, 83] on icon at bounding box center [10, 81] width 4 height 1
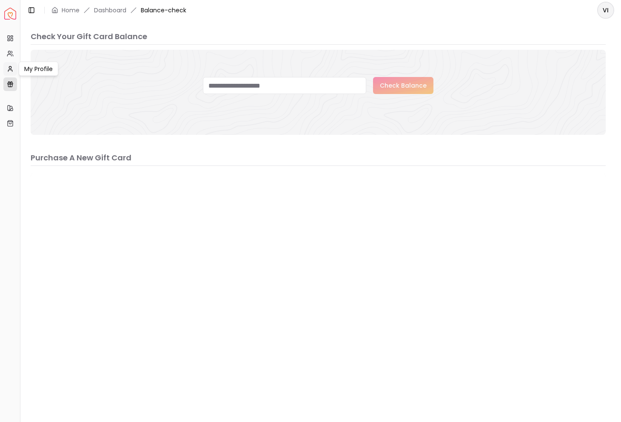
click at [8, 70] on icon at bounding box center [10, 71] width 4 height 2
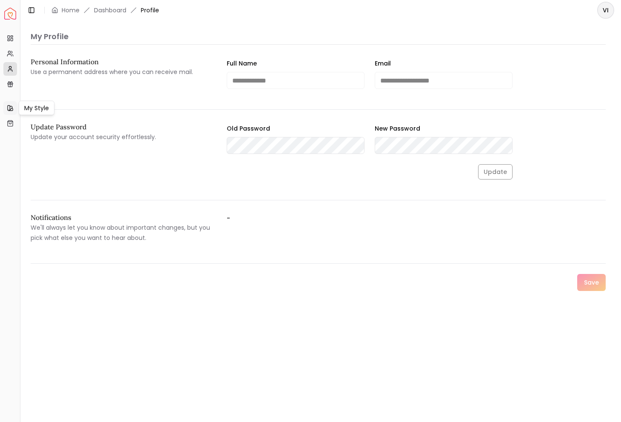
click at [8, 108] on icon at bounding box center [10, 108] width 7 height 7
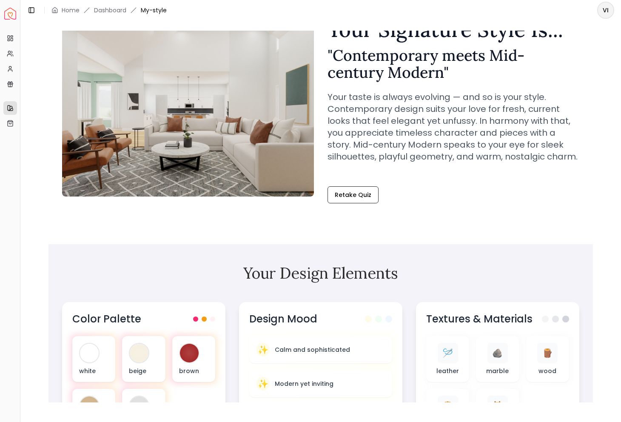
scroll to position [49, 0]
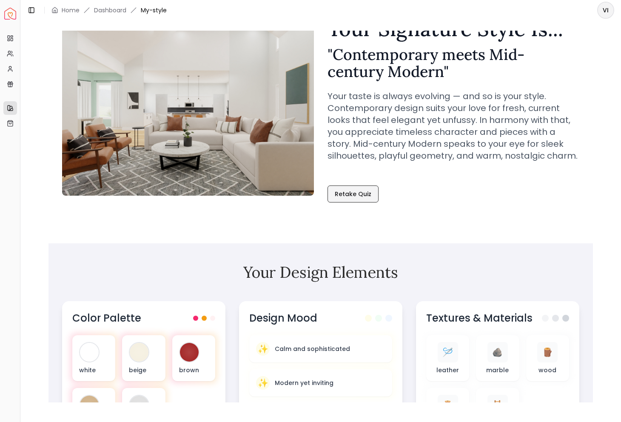
click at [361, 193] on link "Retake Quiz" at bounding box center [353, 194] width 51 height 17
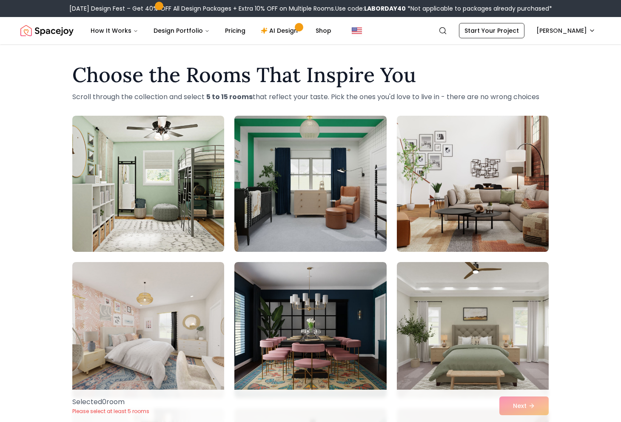
scroll to position [66, 0]
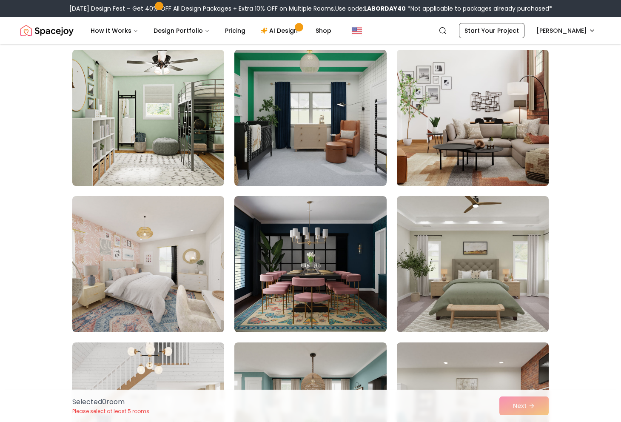
click at [468, 103] on img at bounding box center [473, 117] width 160 height 143
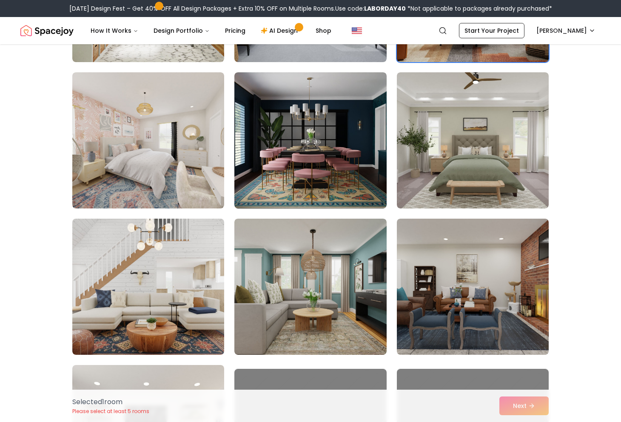
scroll to position [193, 0]
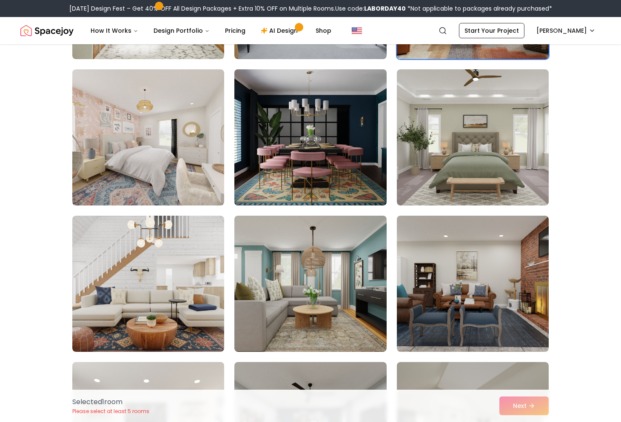
click at [272, 117] on img at bounding box center [311, 137] width 160 height 143
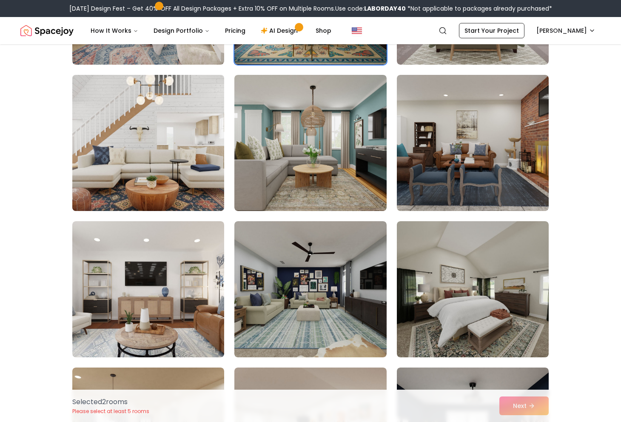
scroll to position [335, 0]
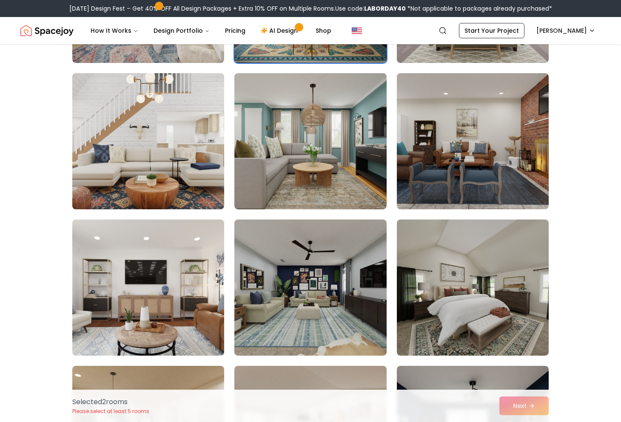
click at [112, 142] on img at bounding box center [149, 141] width 160 height 143
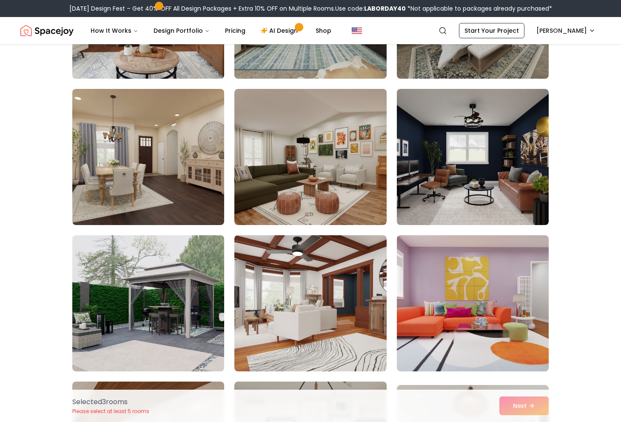
scroll to position [620, 0]
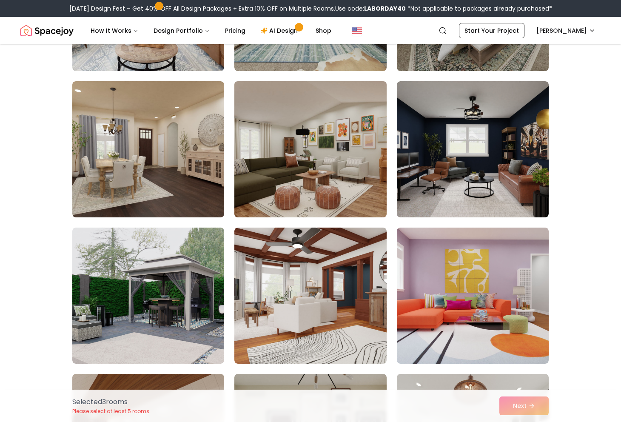
click at [282, 127] on img at bounding box center [311, 149] width 160 height 143
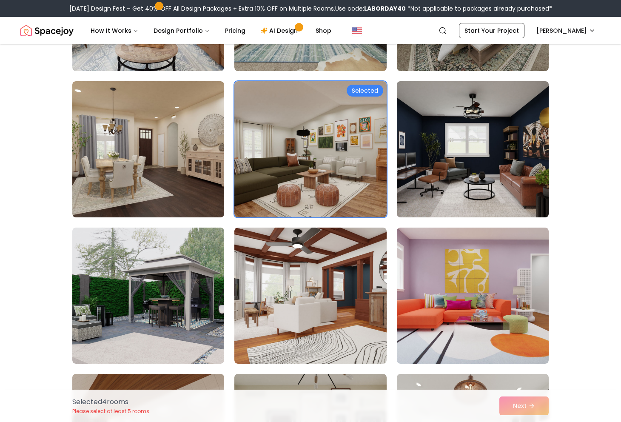
click at [489, 121] on img at bounding box center [473, 149] width 160 height 143
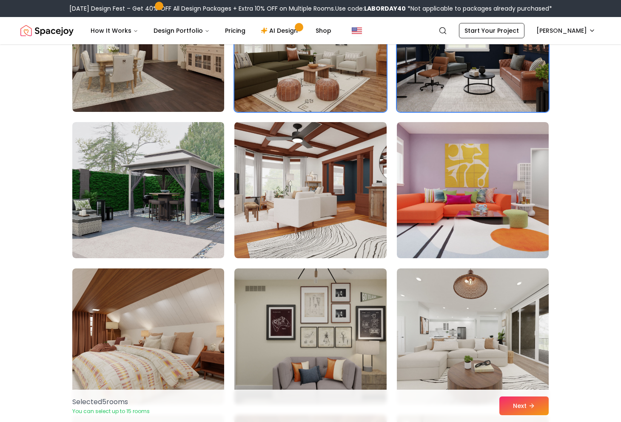
scroll to position [741, 0]
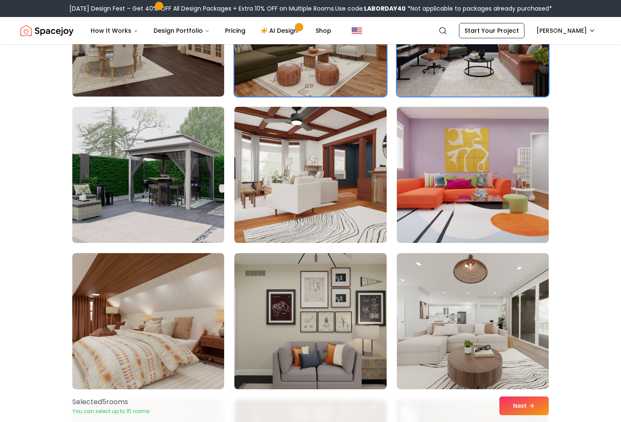
click at [310, 173] on img at bounding box center [311, 174] width 160 height 143
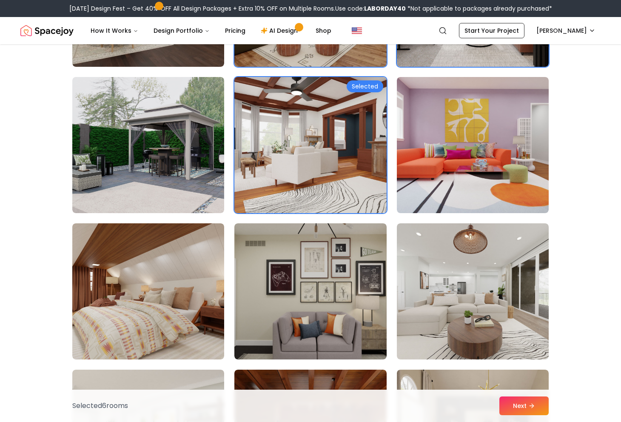
scroll to position [764, 0]
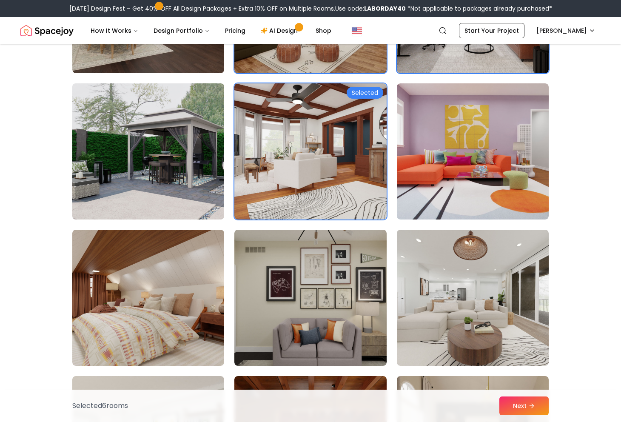
click at [145, 172] on img at bounding box center [149, 151] width 160 height 143
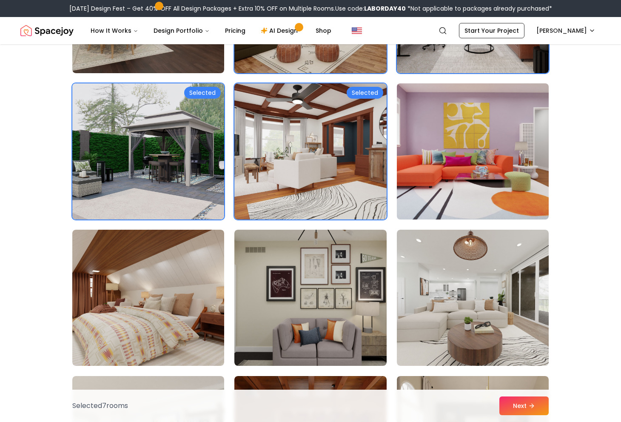
click at [505, 157] on img at bounding box center [473, 151] width 160 height 143
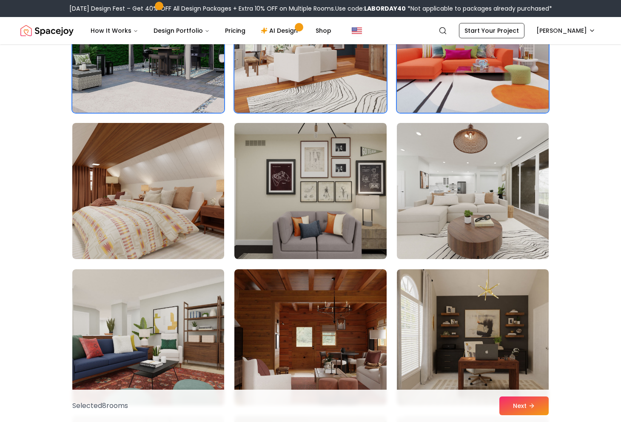
scroll to position [875, 0]
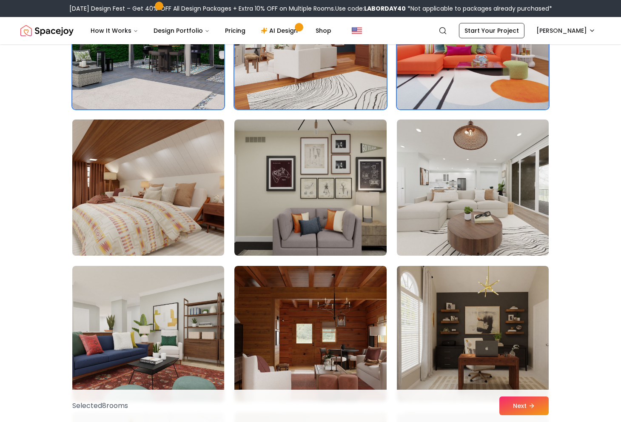
click at [114, 154] on img at bounding box center [149, 187] width 160 height 143
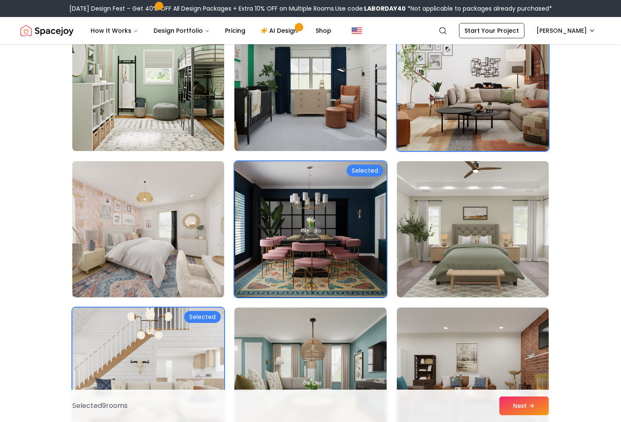
scroll to position [106, 0]
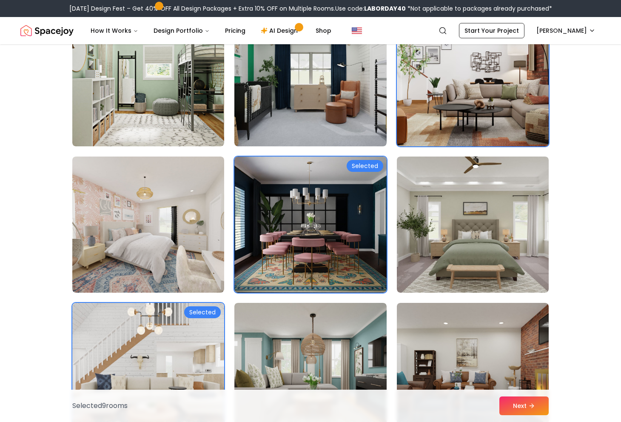
click at [504, 96] on img at bounding box center [473, 78] width 160 height 143
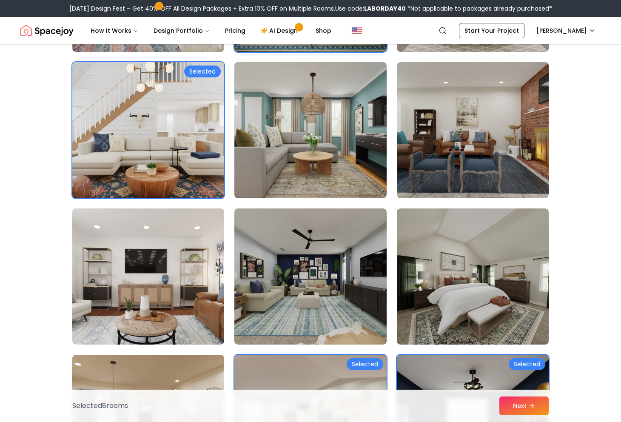
scroll to position [348, 0]
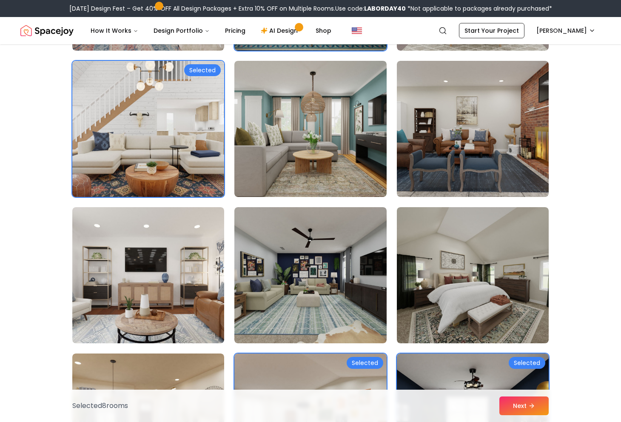
click at [155, 86] on img at bounding box center [149, 128] width 160 height 143
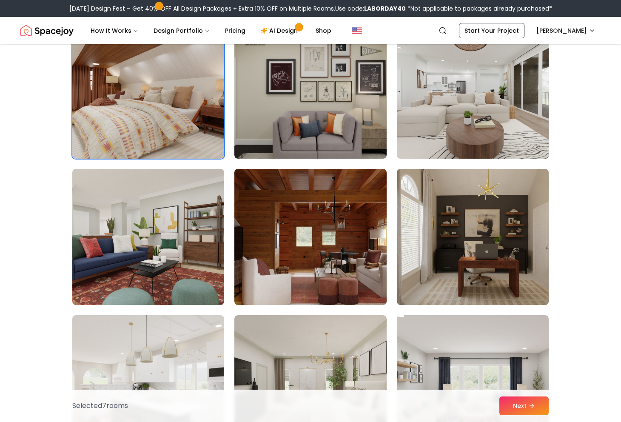
scroll to position [972, 0]
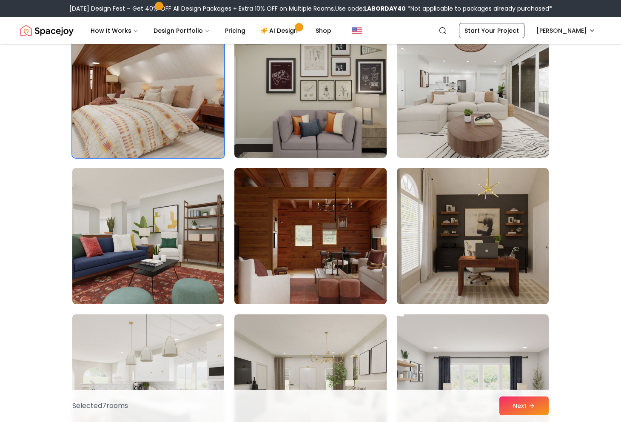
click at [303, 230] on img at bounding box center [311, 236] width 160 height 143
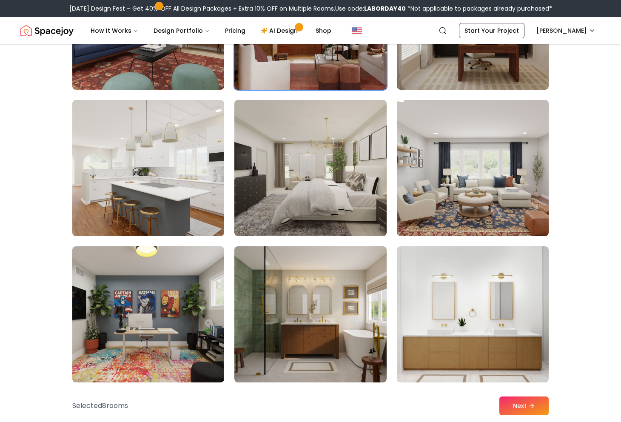
scroll to position [1189, 0]
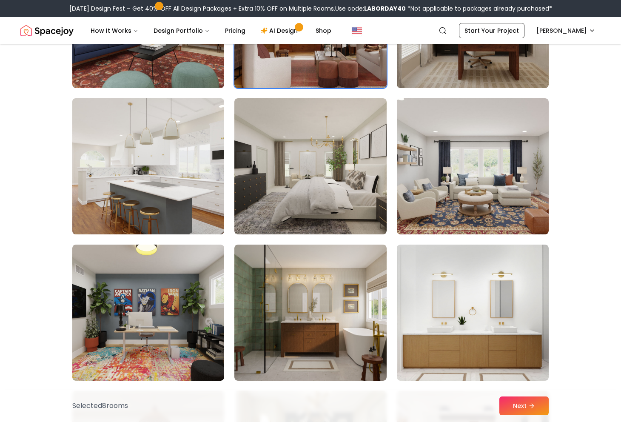
click at [140, 167] on img at bounding box center [149, 166] width 160 height 143
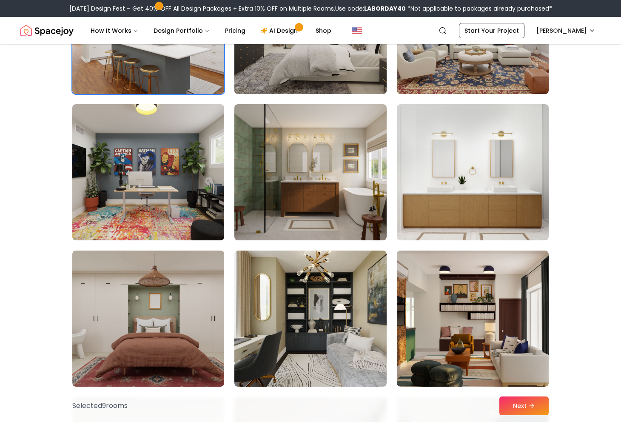
scroll to position [1335, 0]
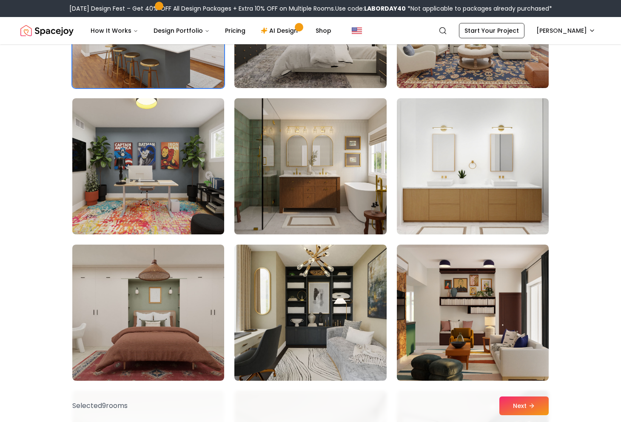
click at [295, 155] on img at bounding box center [311, 166] width 160 height 143
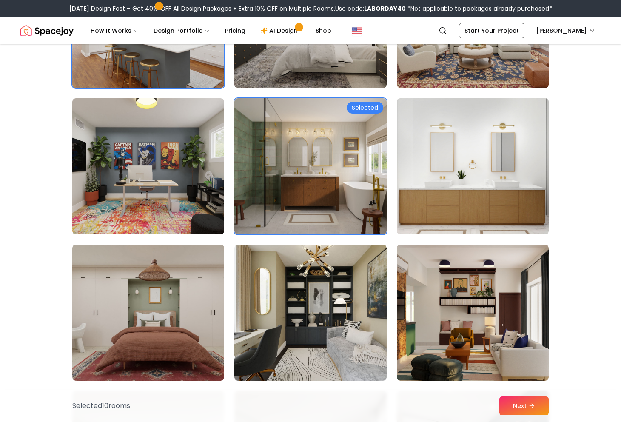
click at [417, 144] on img at bounding box center [473, 166] width 160 height 143
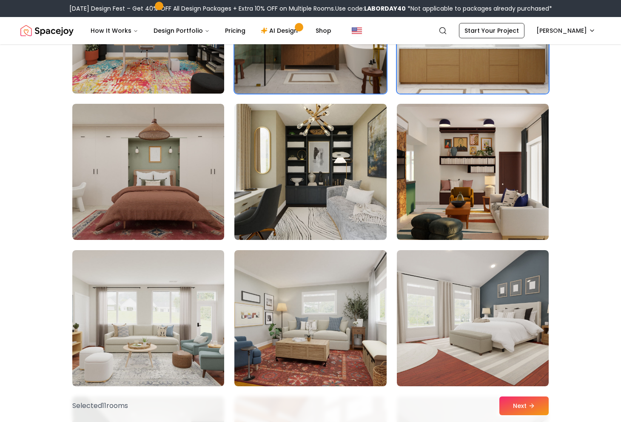
scroll to position [1505, 0]
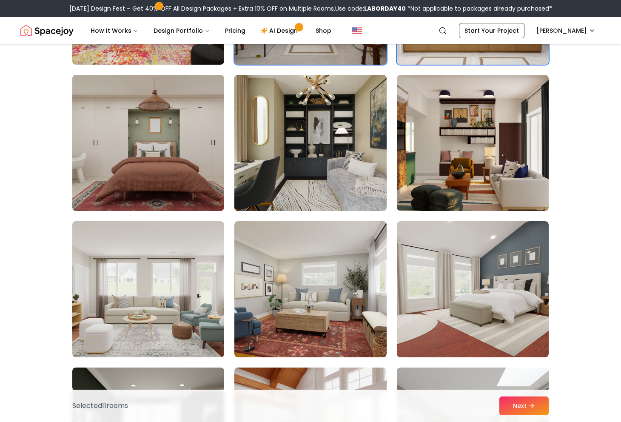
click at [303, 150] on img at bounding box center [311, 142] width 160 height 143
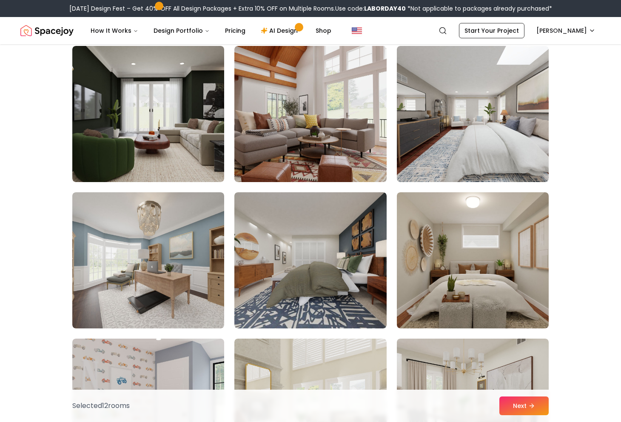
scroll to position [1834, 0]
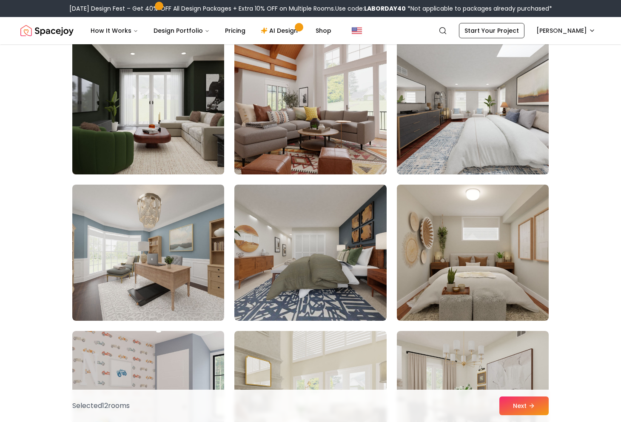
click at [94, 88] on img at bounding box center [149, 106] width 160 height 143
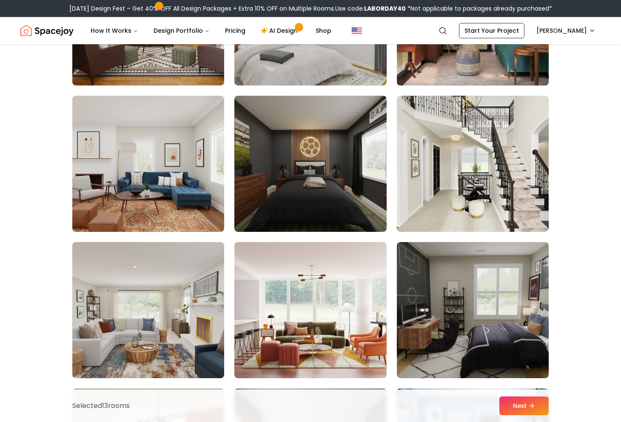
scroll to position [2367, 0]
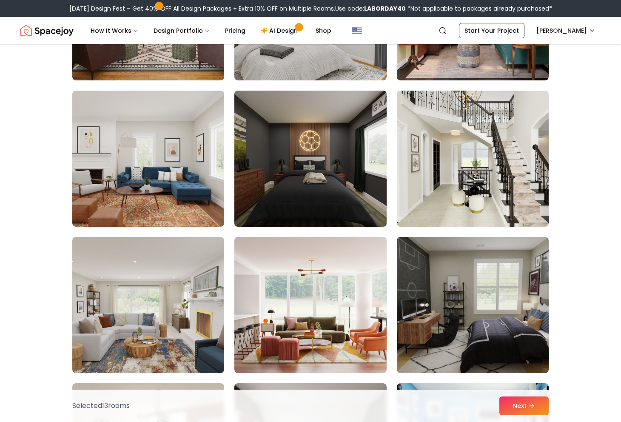
click at [294, 154] on img at bounding box center [311, 158] width 160 height 143
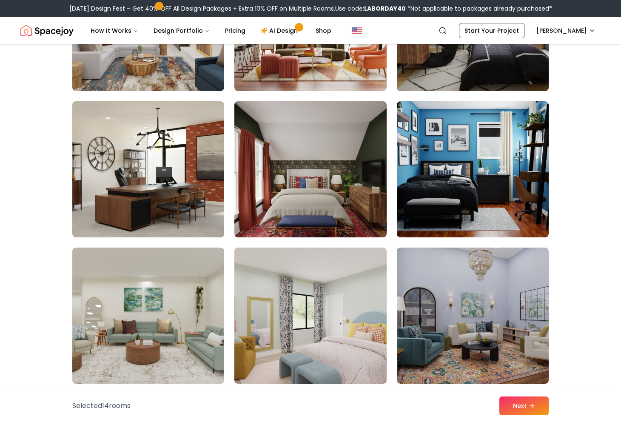
scroll to position [2653, 0]
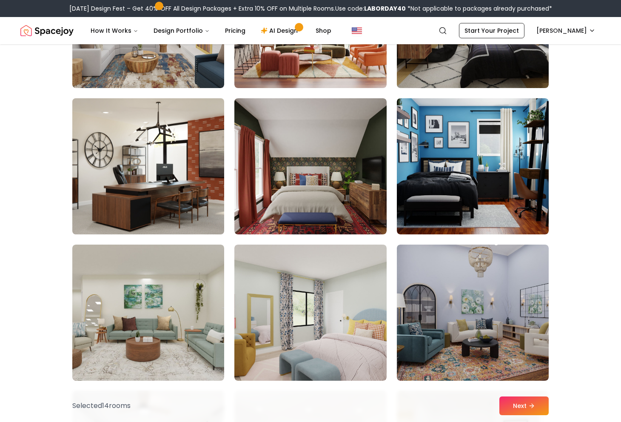
click at [154, 153] on img at bounding box center [149, 166] width 160 height 143
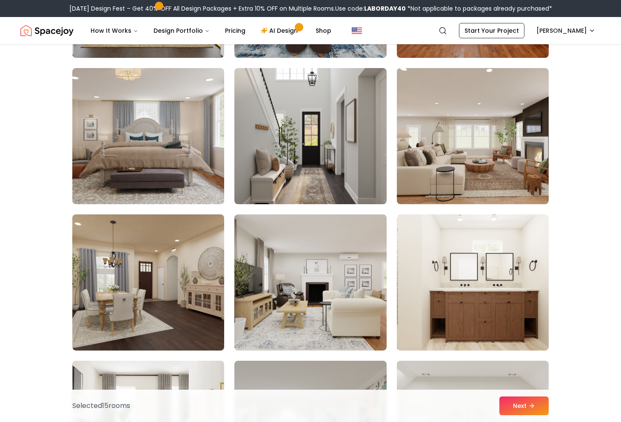
scroll to position [3417, 0]
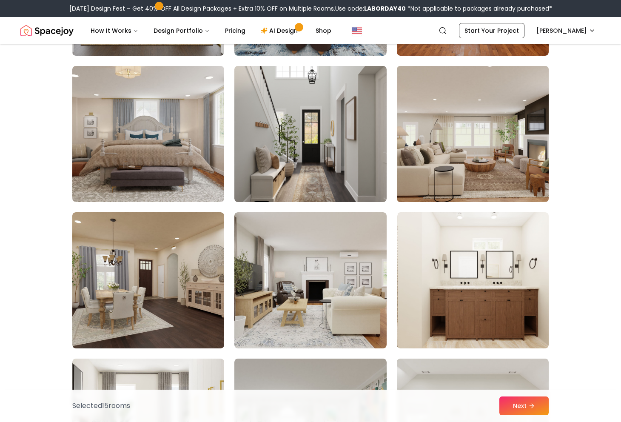
click at [436, 134] on img at bounding box center [473, 134] width 160 height 143
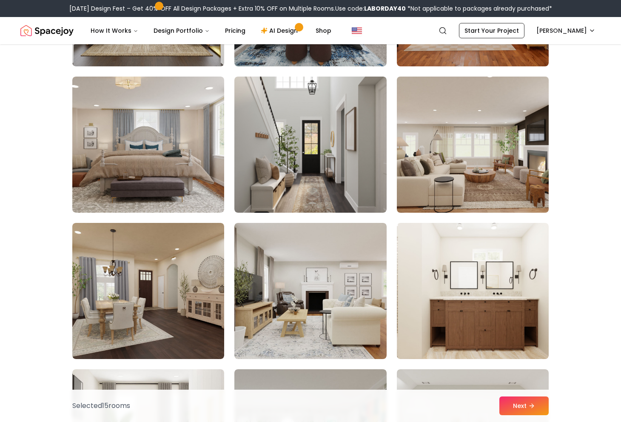
scroll to position [3405, 0]
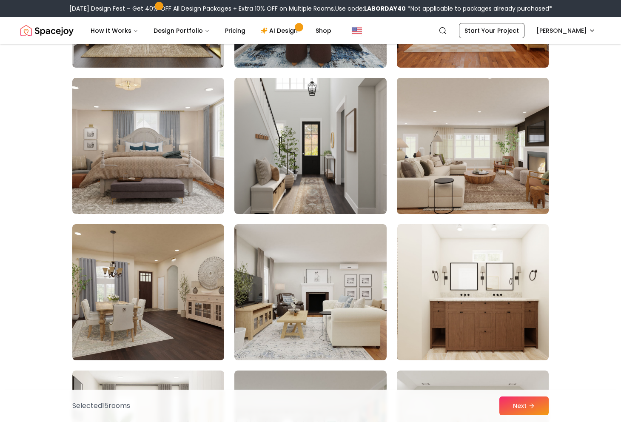
click at [489, 140] on img at bounding box center [473, 145] width 160 height 143
click at [489, 139] on img at bounding box center [473, 145] width 160 height 143
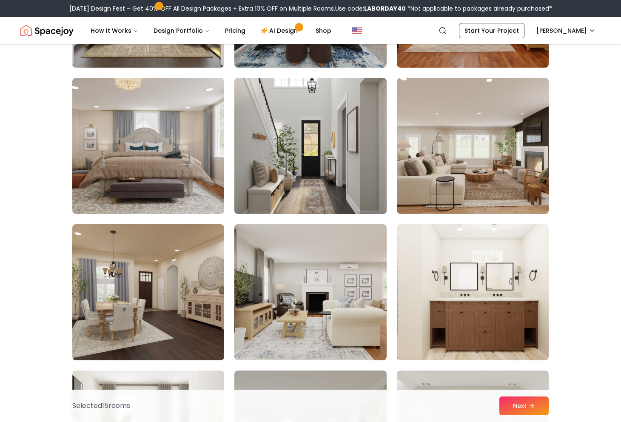
click at [310, 128] on img at bounding box center [311, 145] width 160 height 143
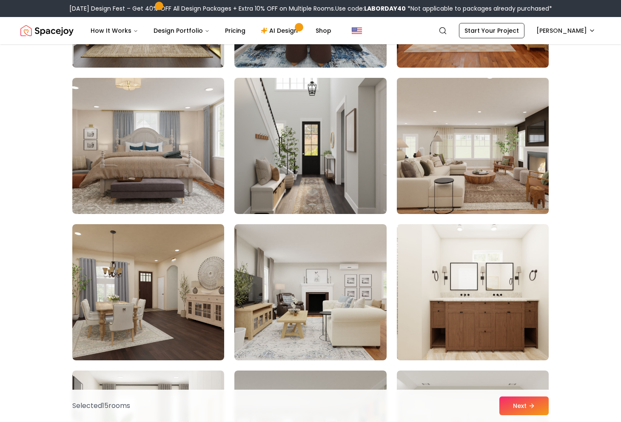
click at [431, 149] on img at bounding box center [473, 145] width 160 height 143
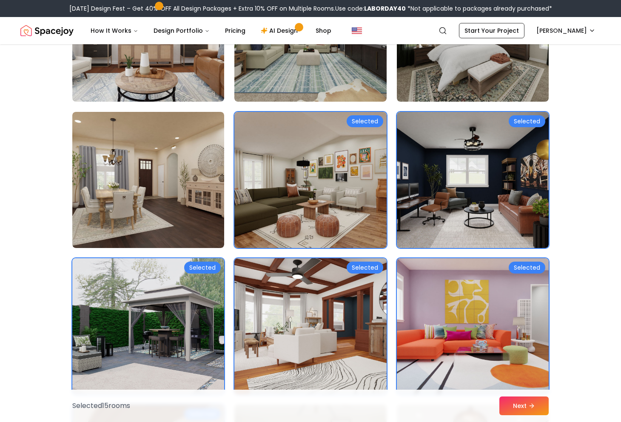
scroll to position [599, 0]
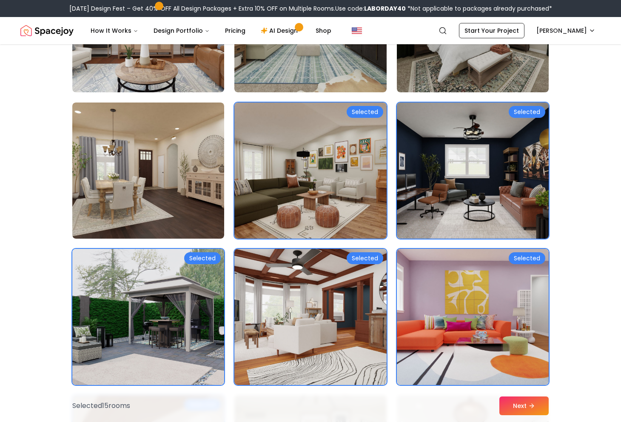
click at [423, 176] on img at bounding box center [473, 170] width 160 height 143
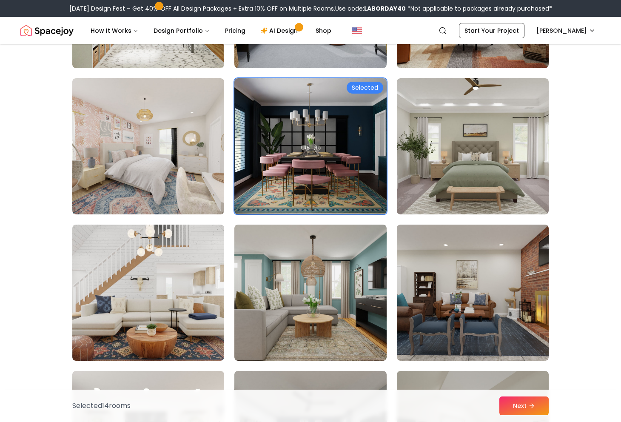
scroll to position [0, 0]
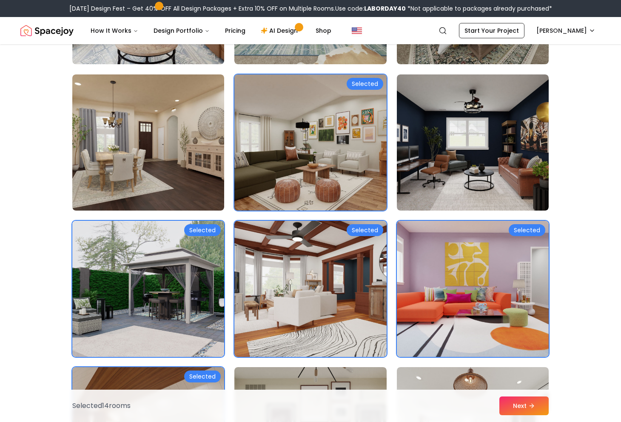
click at [325, 174] on img at bounding box center [311, 142] width 160 height 143
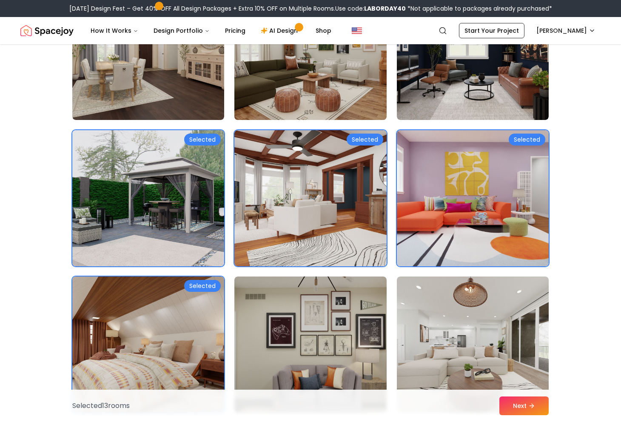
scroll to position [722, 0]
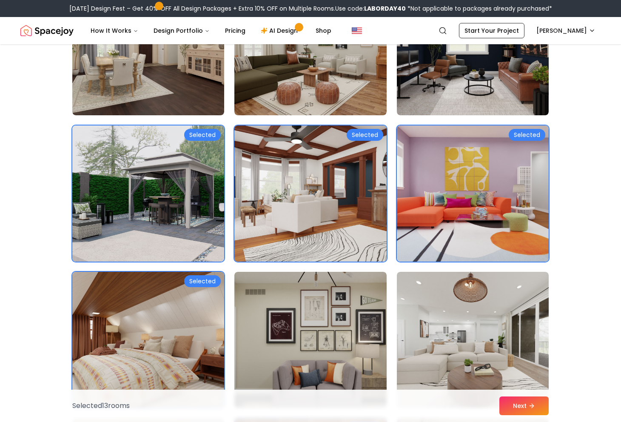
click at [325, 174] on img at bounding box center [311, 193] width 160 height 143
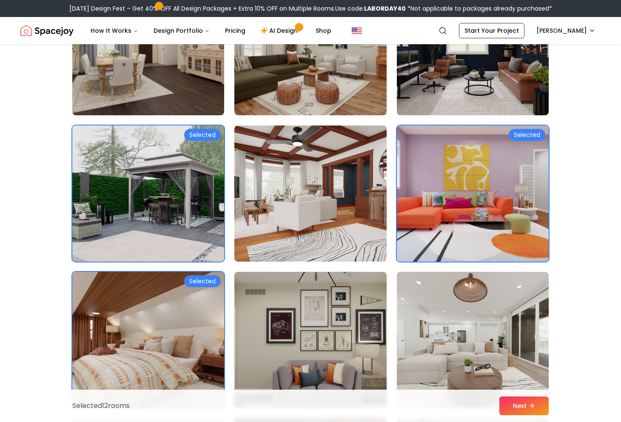
click at [440, 200] on img at bounding box center [473, 193] width 160 height 143
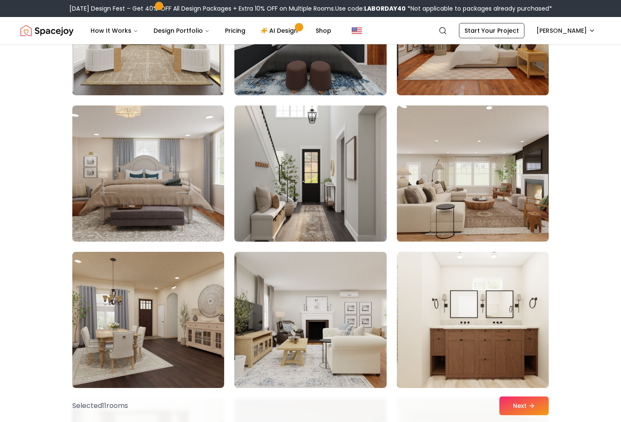
scroll to position [3377, 0]
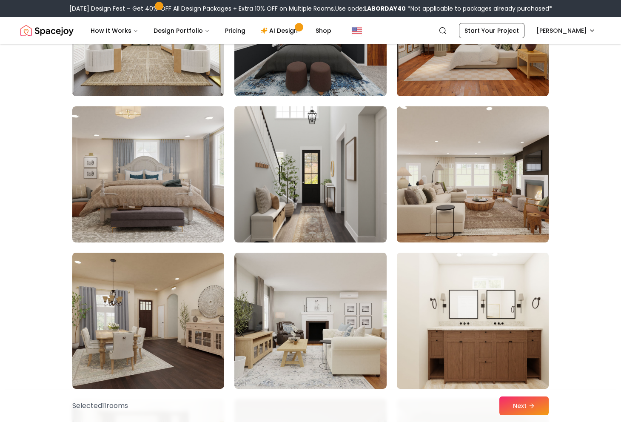
click at [442, 317] on img at bounding box center [473, 320] width 160 height 143
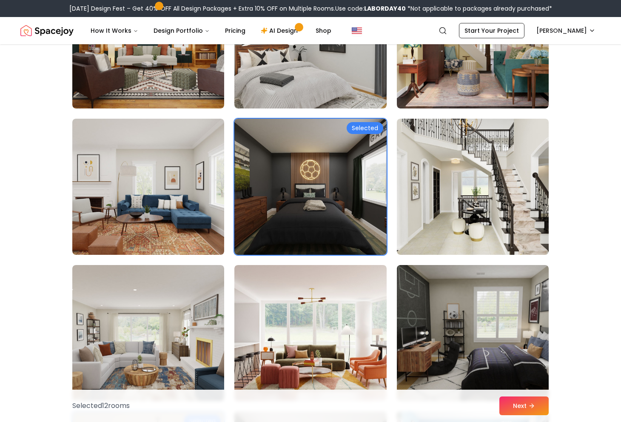
scroll to position [2342, 0]
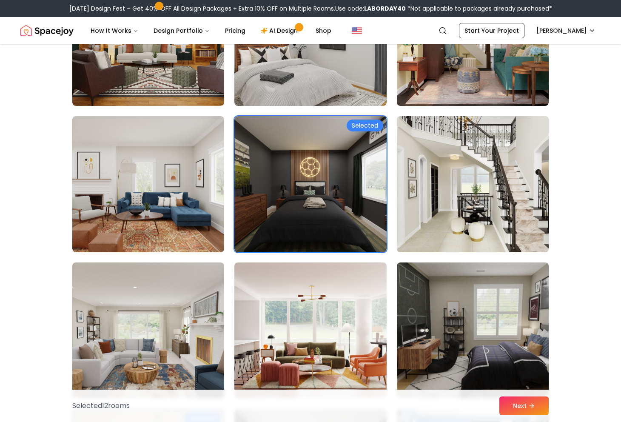
click at [484, 152] on img at bounding box center [473, 184] width 160 height 143
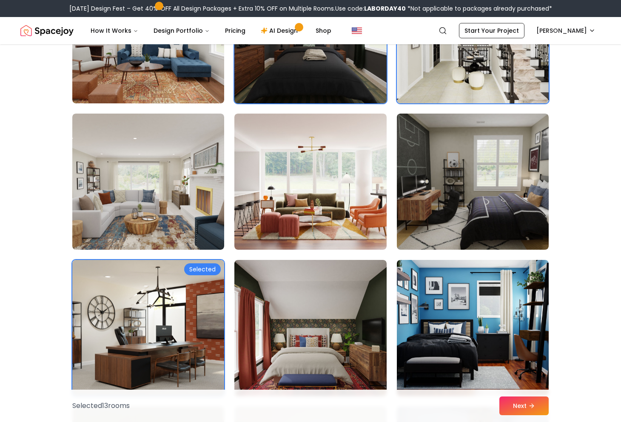
scroll to position [2496, 0]
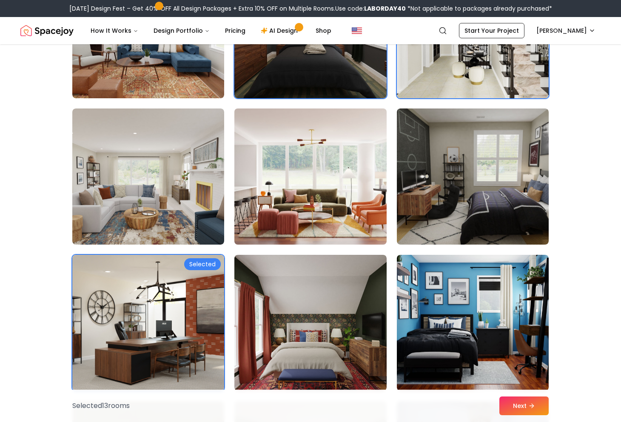
click at [348, 174] on img at bounding box center [311, 176] width 160 height 143
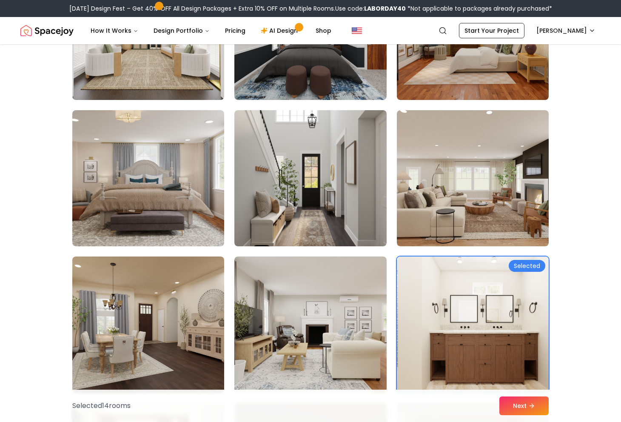
scroll to position [3377, 0]
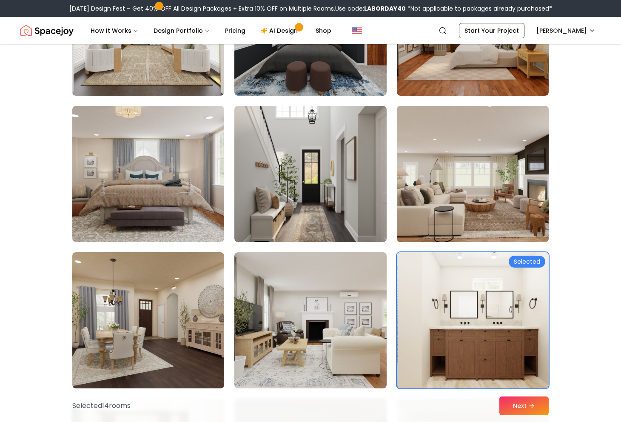
click at [467, 179] on img at bounding box center [473, 174] width 160 height 143
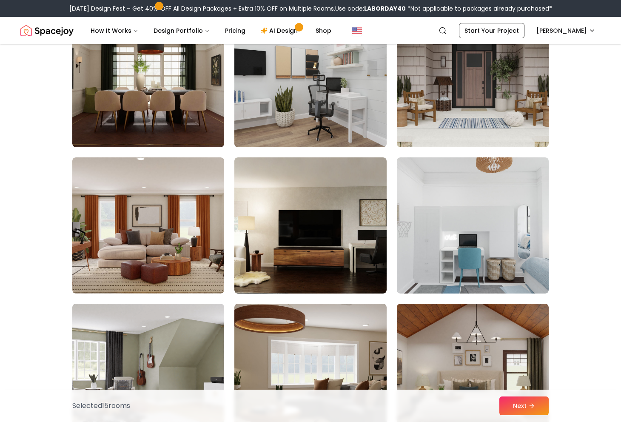
scroll to position [4359, 0]
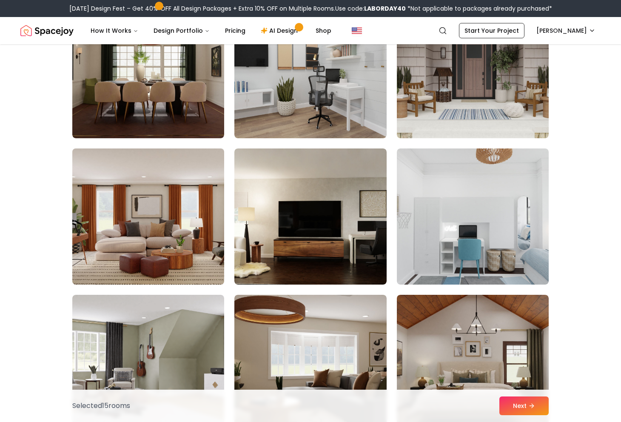
click at [161, 187] on img at bounding box center [149, 216] width 160 height 143
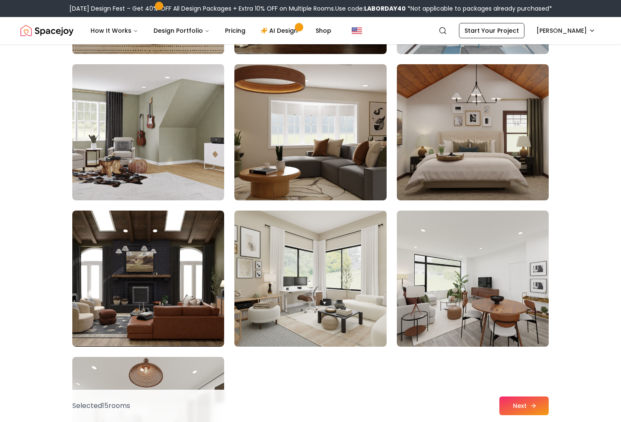
click at [518, 405] on button "Next" at bounding box center [524, 406] width 49 height 19
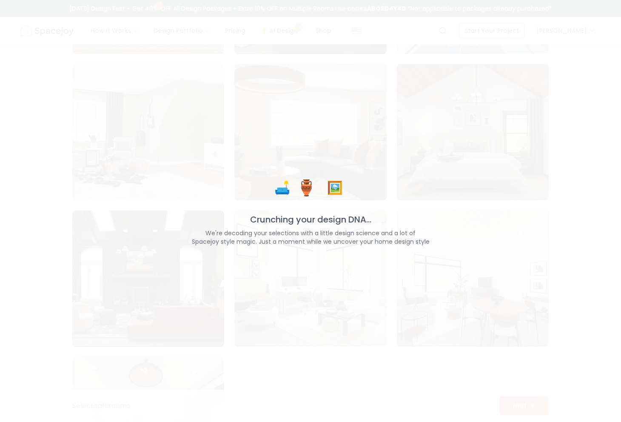
scroll to position [4590, 0]
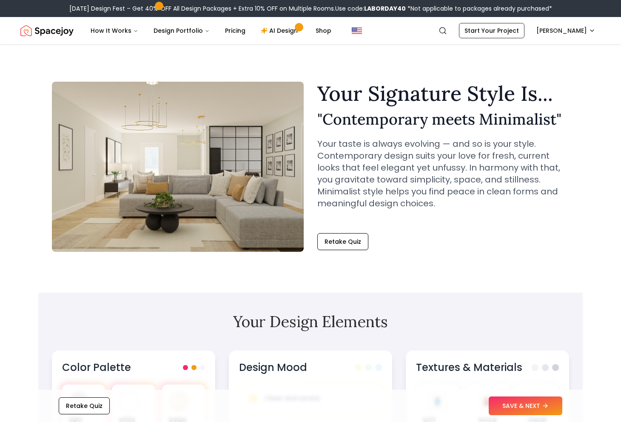
click at [405, 113] on h2 "" Contemporary meets Minimalist "" at bounding box center [443, 119] width 252 height 17
click at [403, 160] on p "Your taste is always evolving — and so is your style. Contemporary design suits…" at bounding box center [443, 173] width 252 height 71
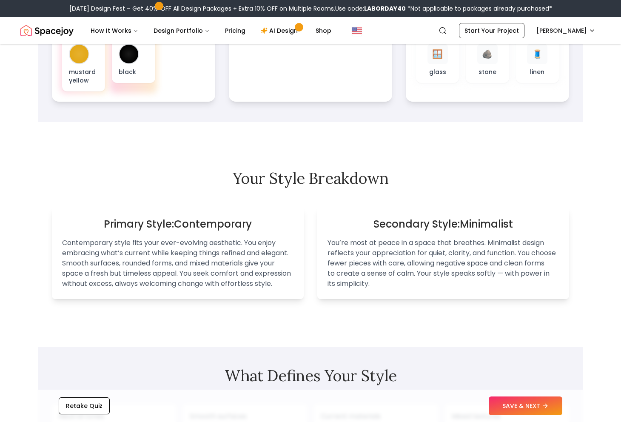
scroll to position [417, 0]
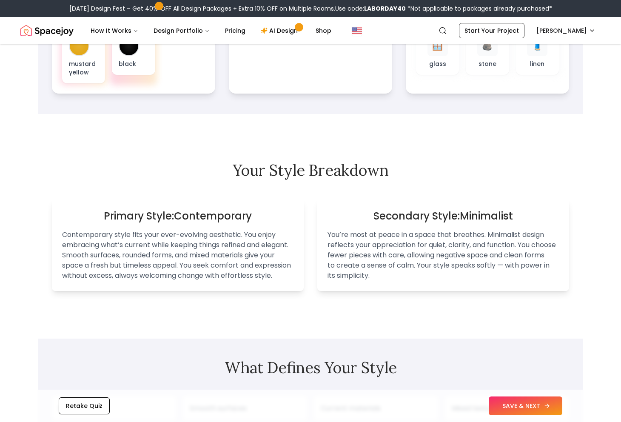
click at [520, 405] on button "SAVE & NEXT" at bounding box center [526, 406] width 74 height 19
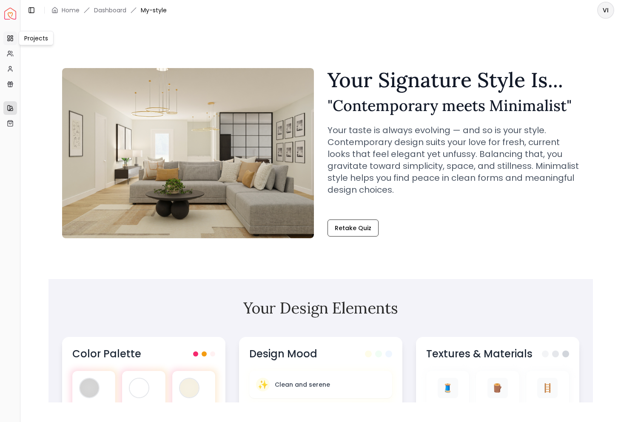
click at [13, 39] on rect at bounding box center [12, 39] width 2 height 3
